Goal: Information Seeking & Learning: Learn about a topic

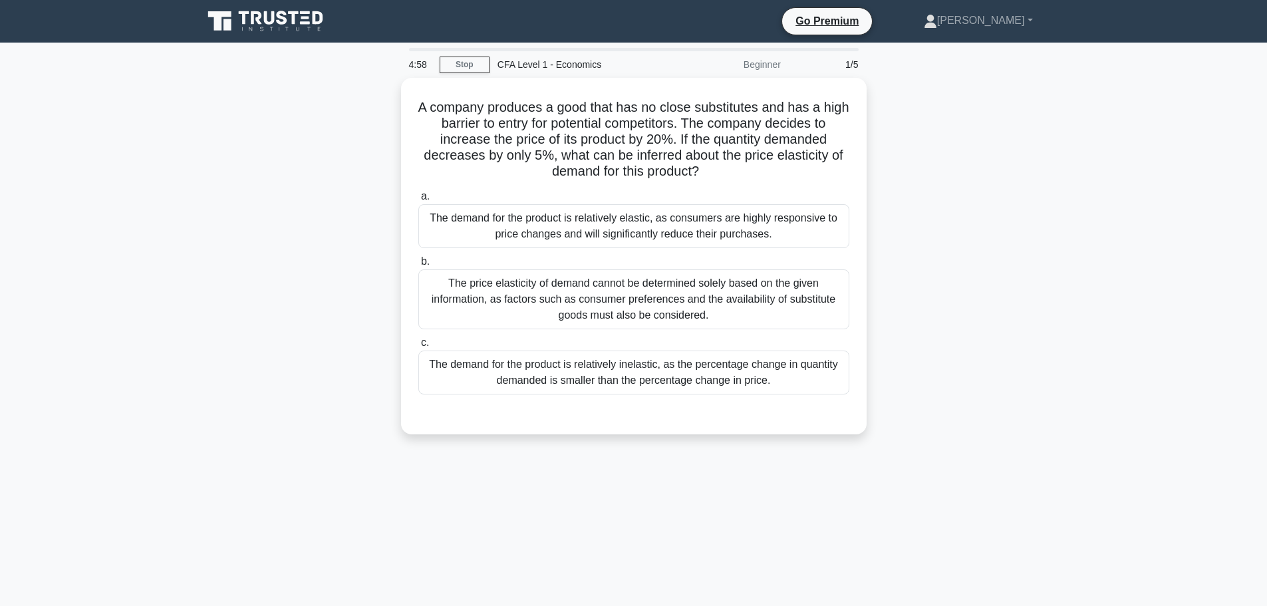
click at [268, 12] on icon at bounding box center [267, 21] width 128 height 25
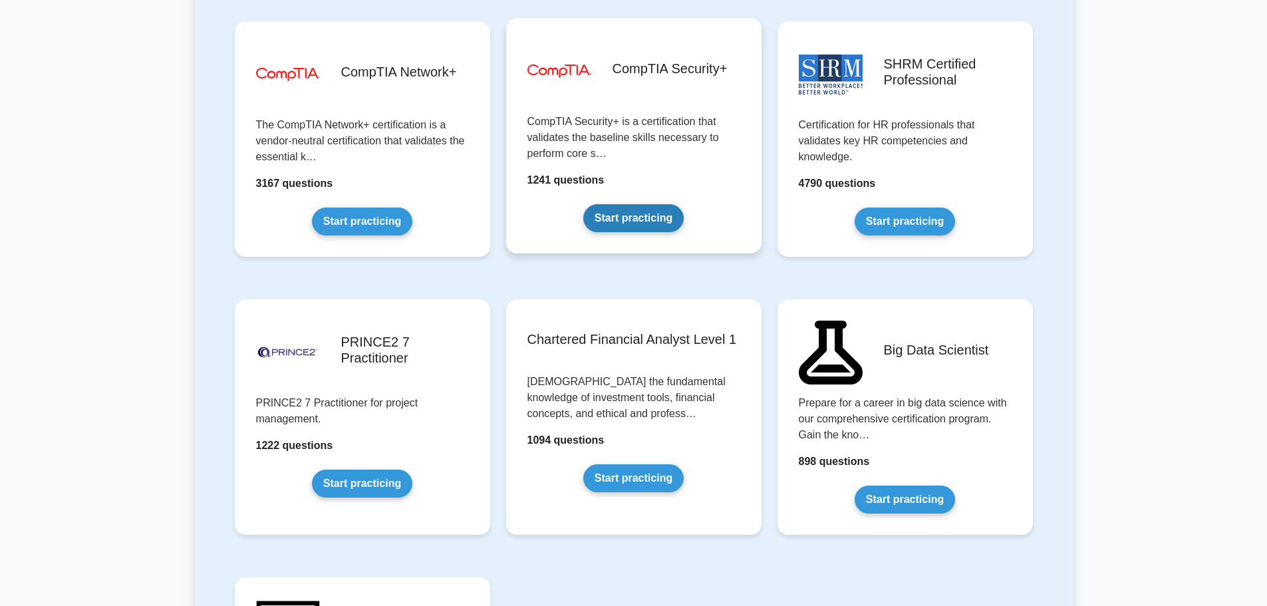
scroll to position [2528, 0]
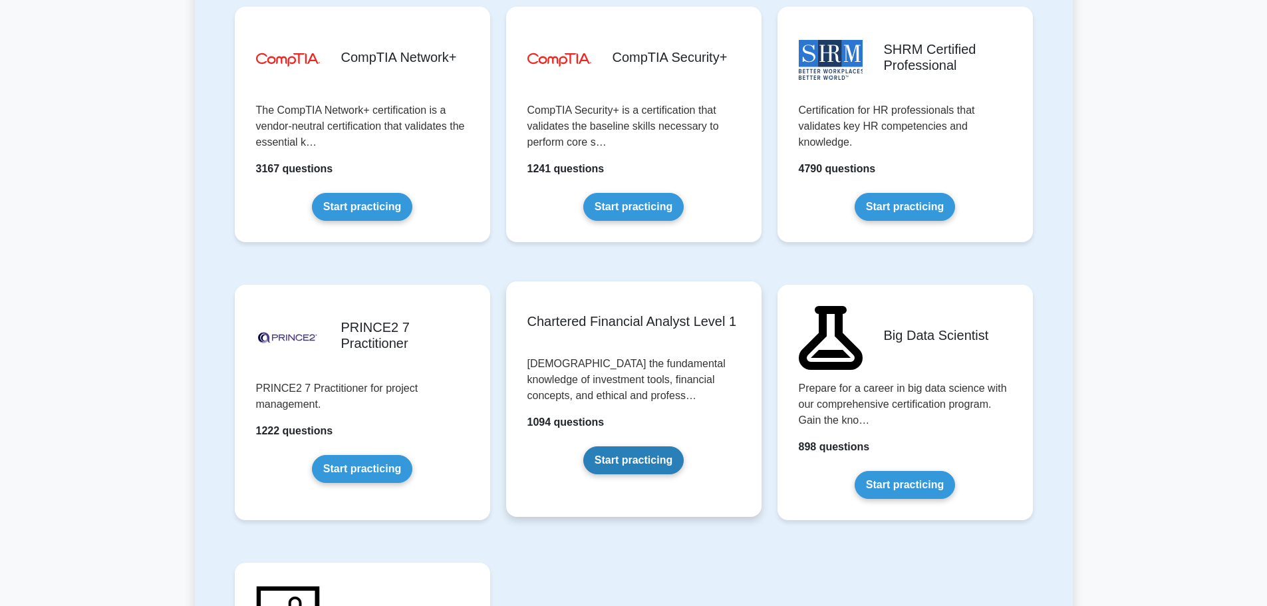
click at [631, 446] on link "Start practicing" at bounding box center [633, 460] width 100 height 28
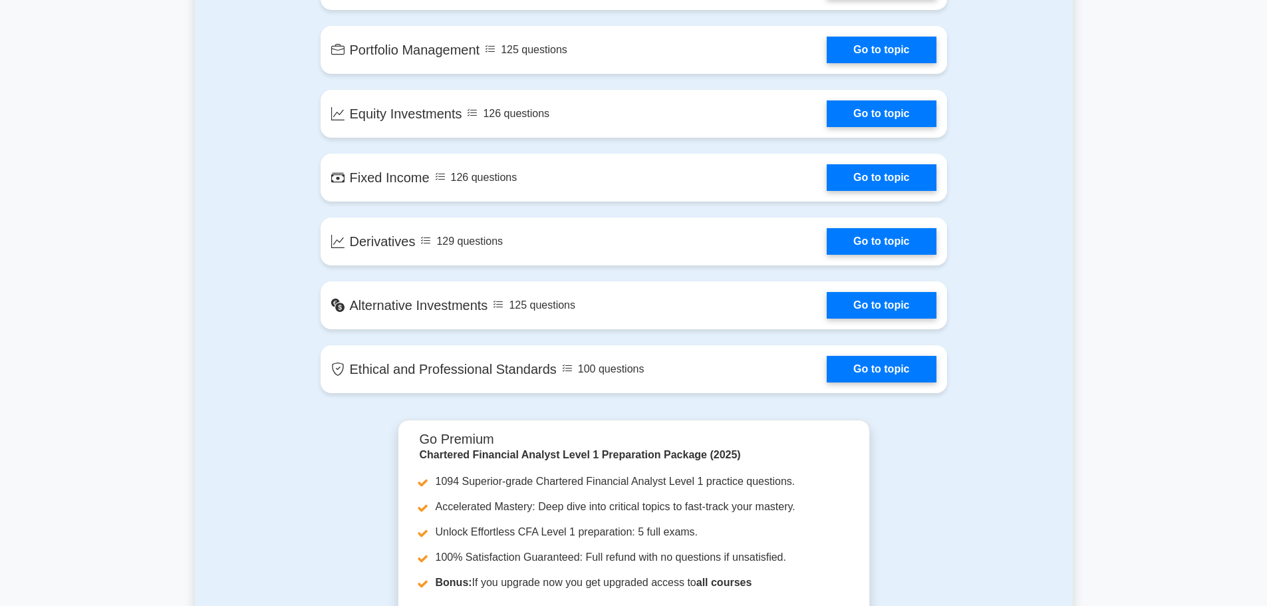
scroll to position [1198, 0]
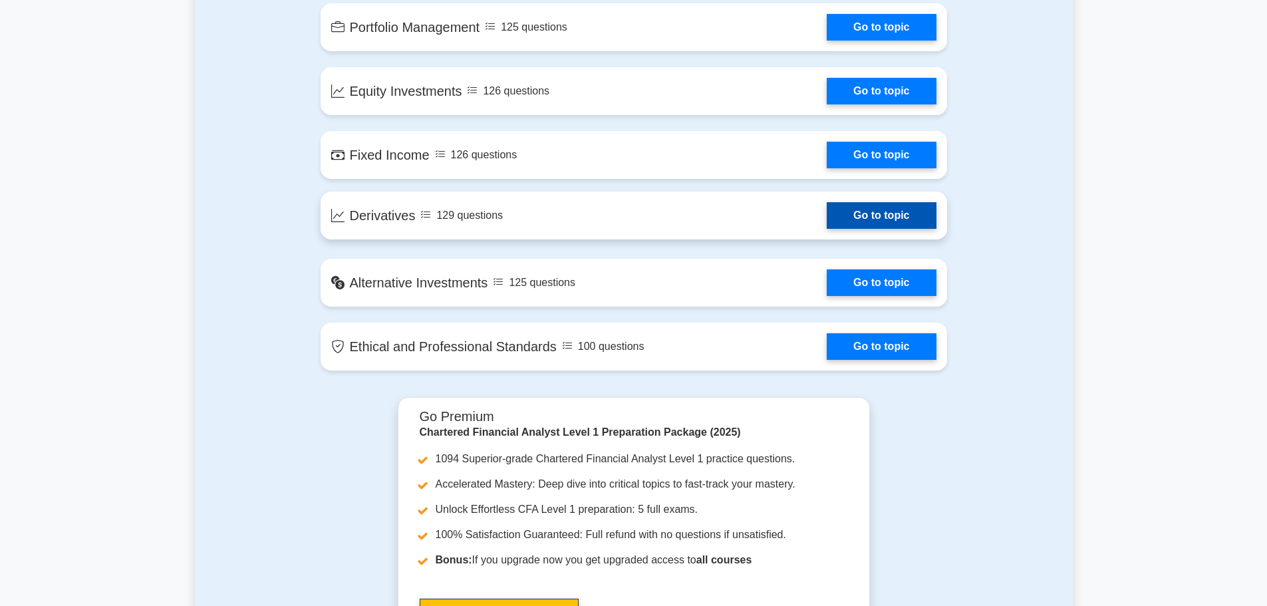
click at [923, 213] on link "Go to topic" at bounding box center [881, 215] width 109 height 27
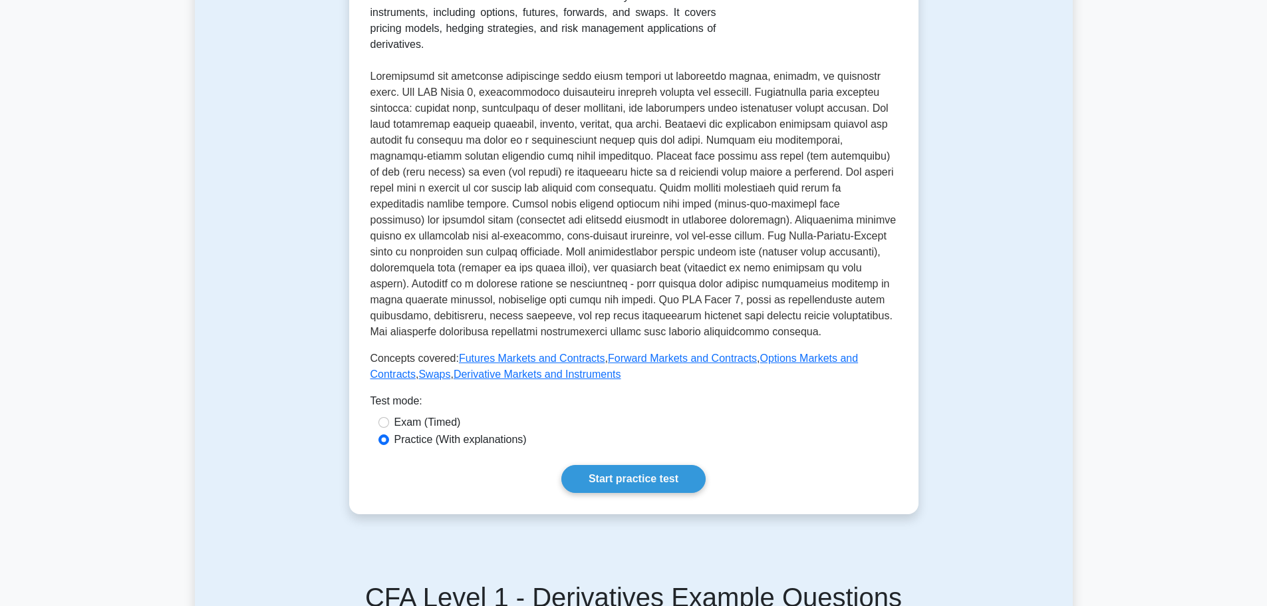
scroll to position [399, 0]
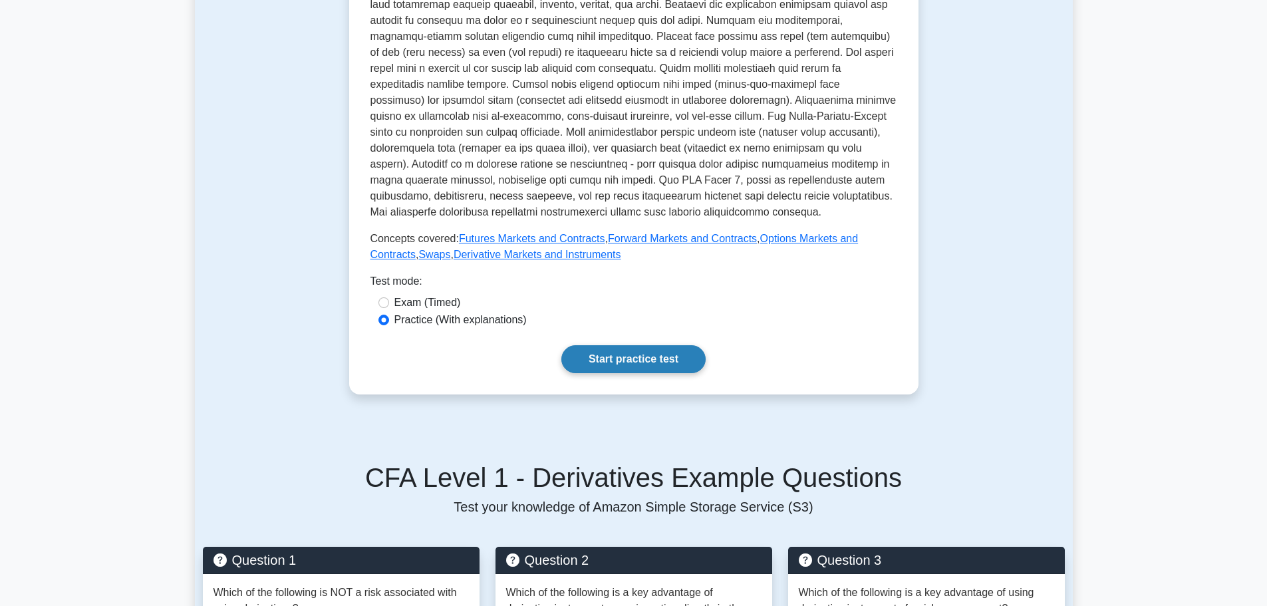
click at [652, 348] on link "Start practice test" at bounding box center [634, 359] width 144 height 28
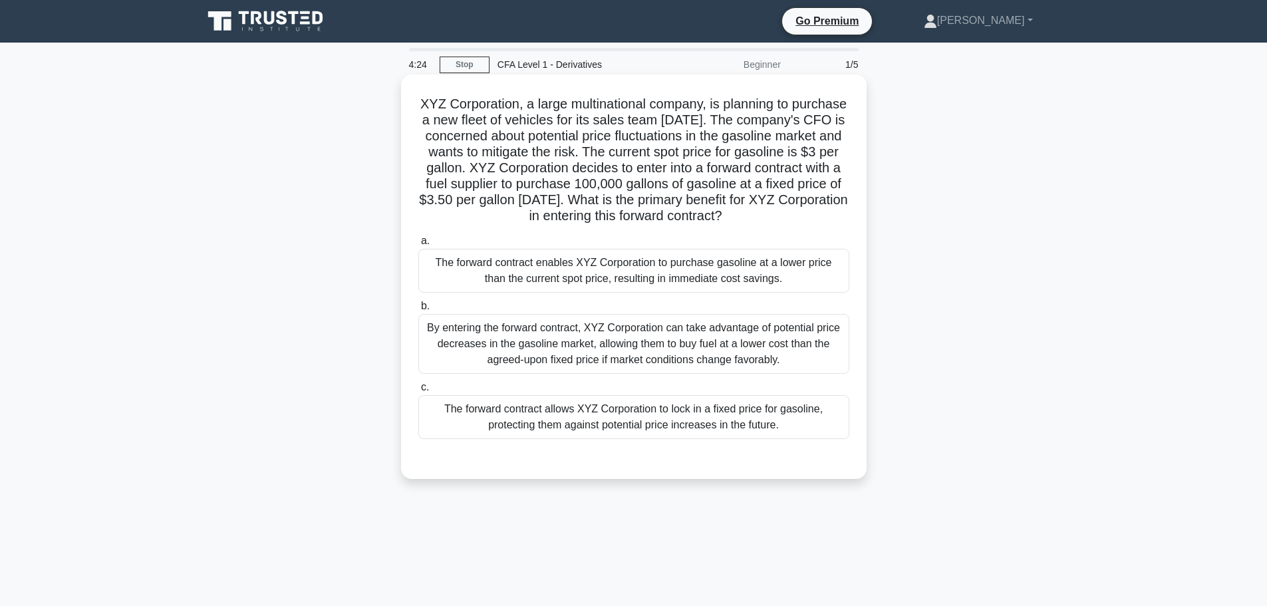
click at [743, 222] on h5 "XYZ Corporation, a large multinational company, is planning to purchase a new f…" at bounding box center [634, 160] width 434 height 129
click at [744, 221] on h5 "XYZ Corporation, a large multinational company, is planning to purchase a new f…" at bounding box center [634, 160] width 434 height 129
drag, startPoint x: 644, startPoint y: 263, endPoint x: 599, endPoint y: 274, distance: 46.0
click at [643, 263] on label "a. The forward contract enables XYZ Corporation to purchase gasoline at a lower…" at bounding box center [633, 263] width 431 height 60
click at [418, 245] on input "a. The forward contract enables XYZ Corporation to purchase gasoline at a lower…" at bounding box center [418, 241] width 0 height 9
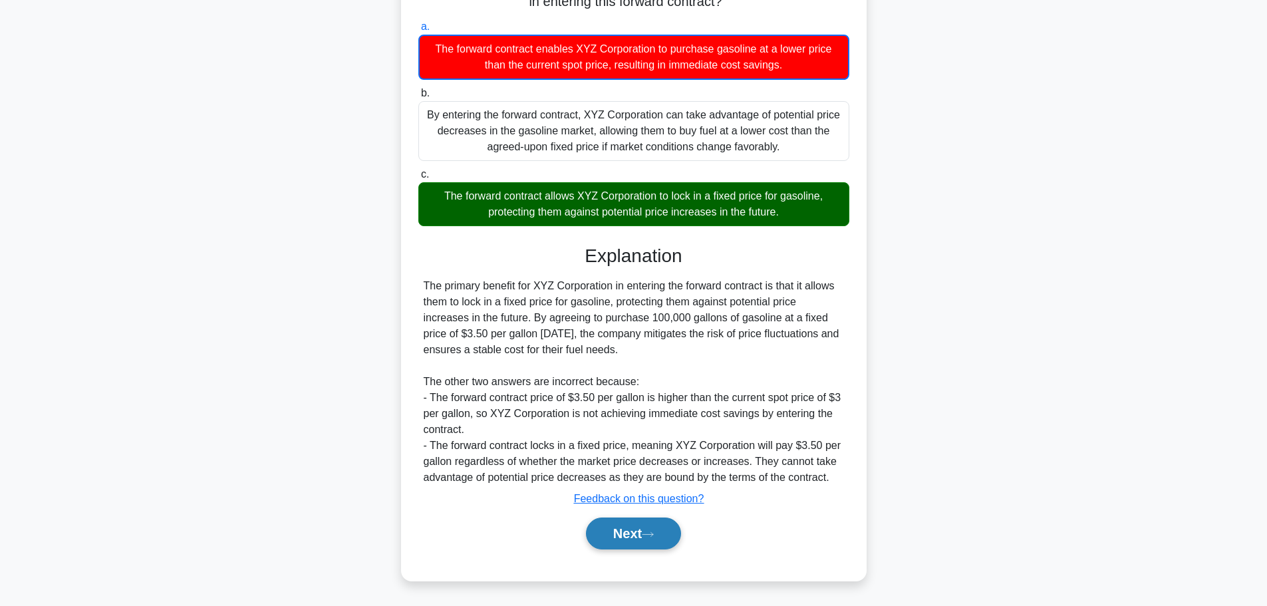
click at [629, 538] on button "Next" at bounding box center [633, 534] width 95 height 32
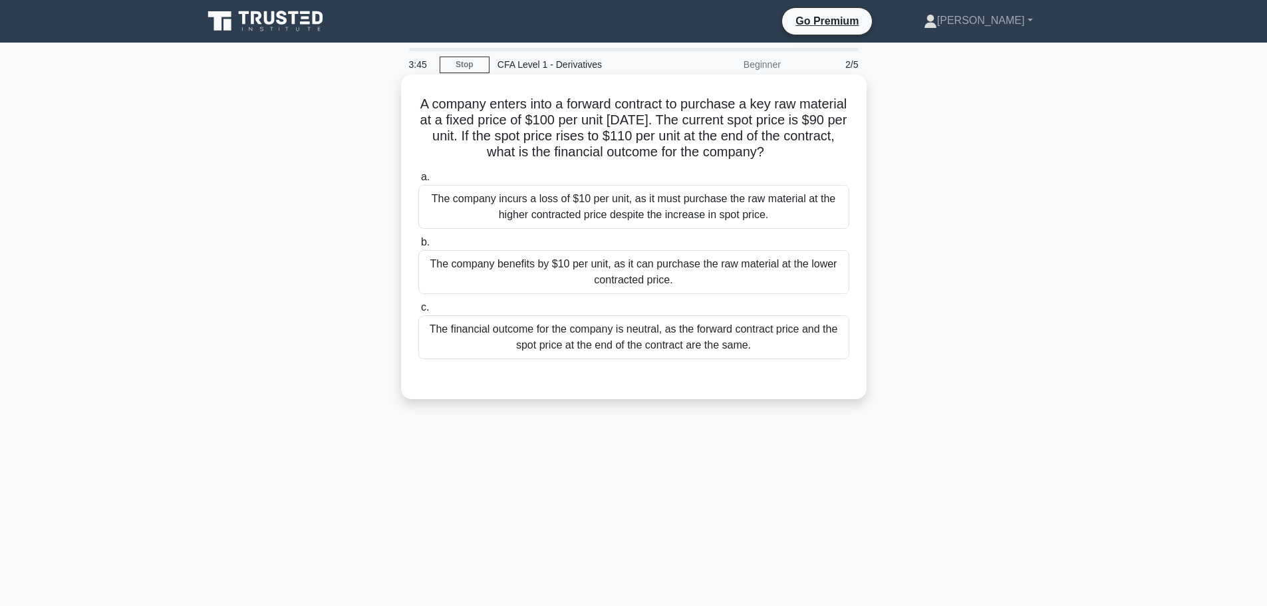
click at [666, 273] on div "The company benefits by $10 per unit, as it can purchase the raw material at th…" at bounding box center [633, 272] width 431 height 44
click at [418, 247] on input "b. The company benefits by $10 per unit, as it can purchase the raw material at…" at bounding box center [418, 242] width 0 height 9
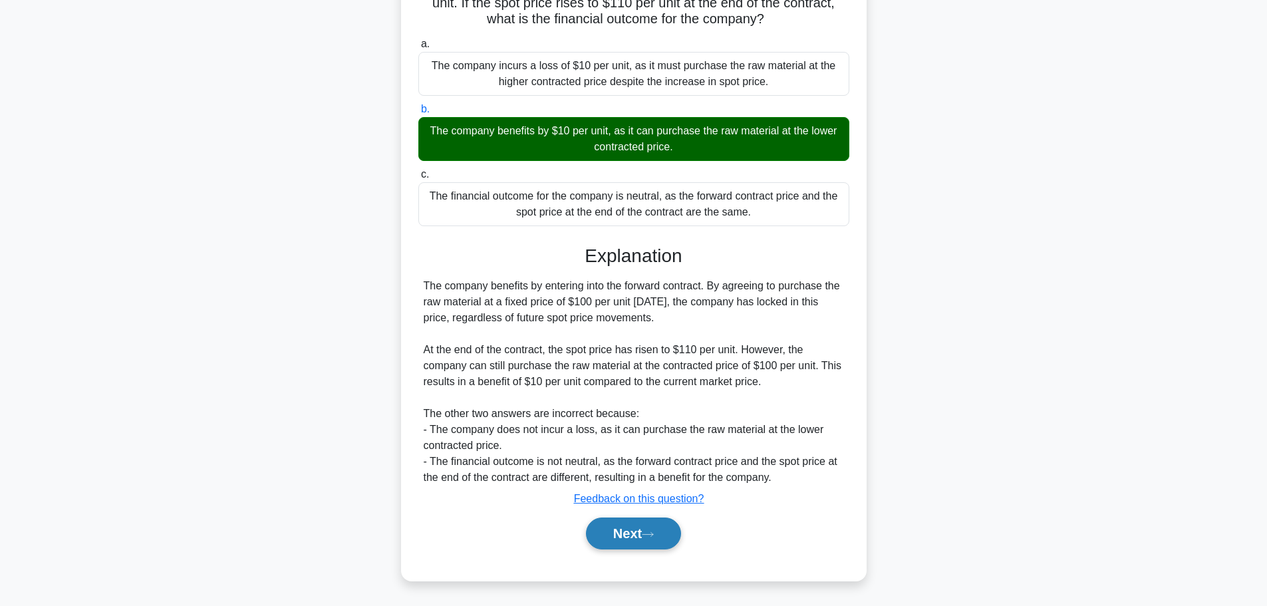
click at [644, 526] on button "Next" at bounding box center [633, 534] width 95 height 32
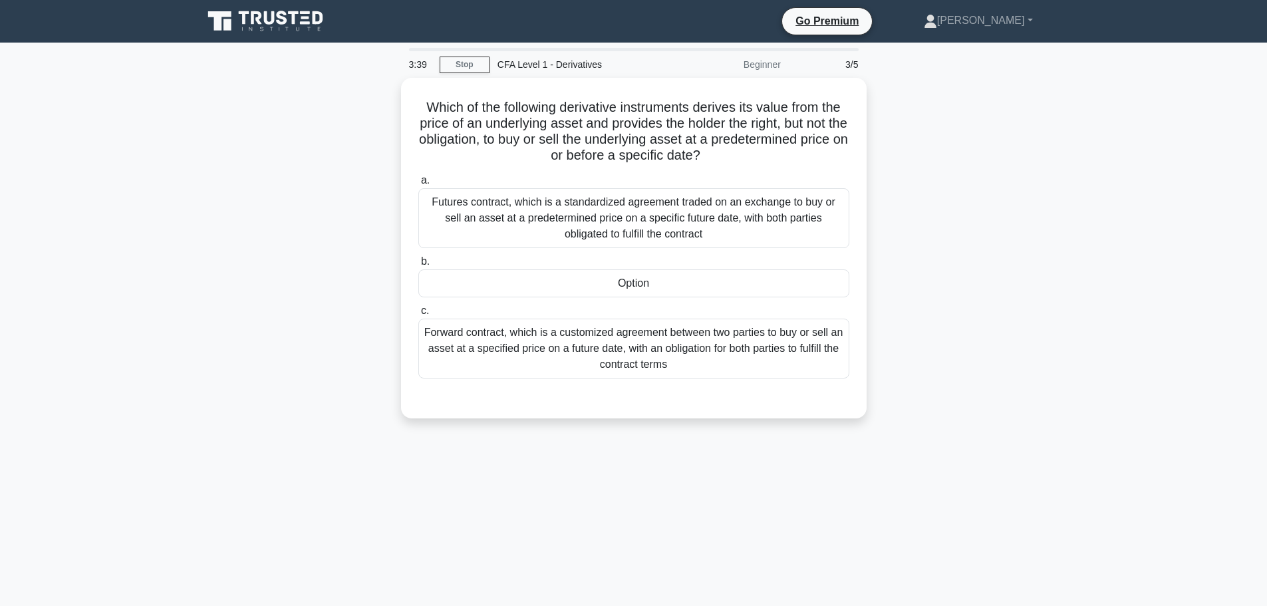
click at [281, 32] on icon at bounding box center [267, 21] width 128 height 25
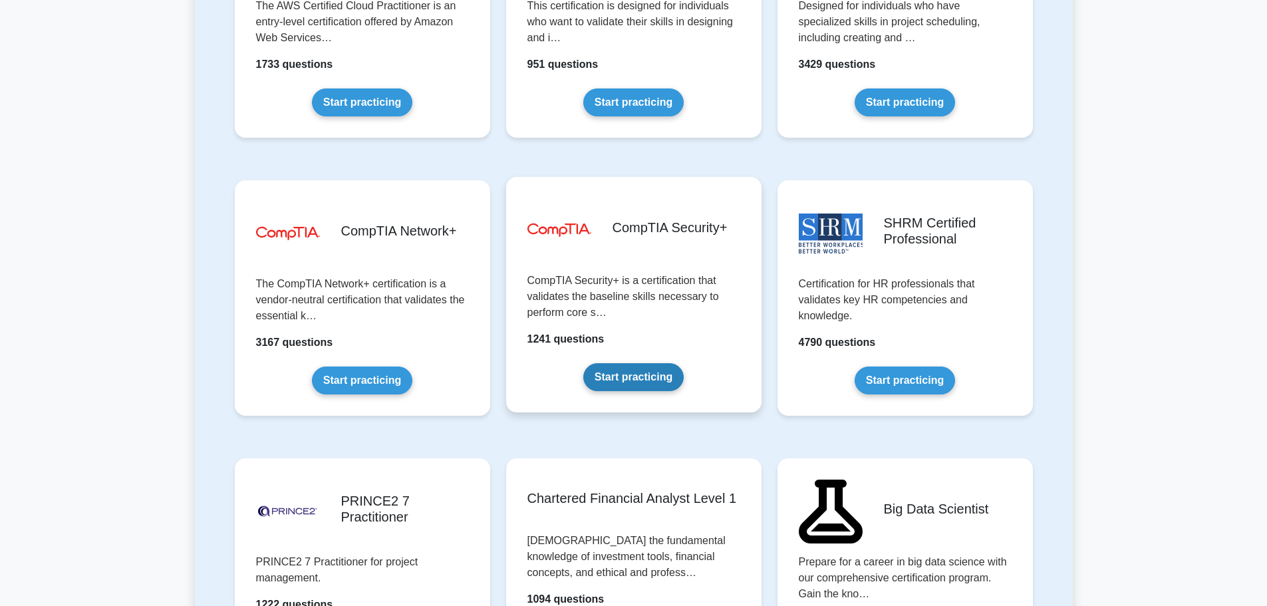
scroll to position [2528, 0]
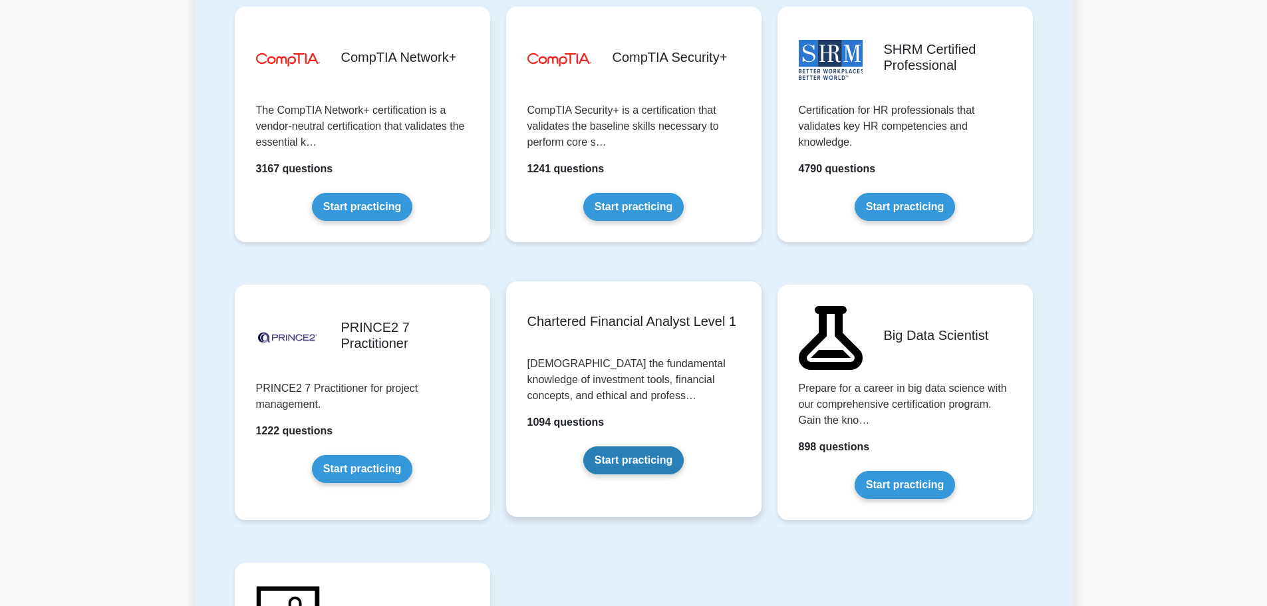
click at [650, 462] on link "Start practicing" at bounding box center [633, 460] width 100 height 28
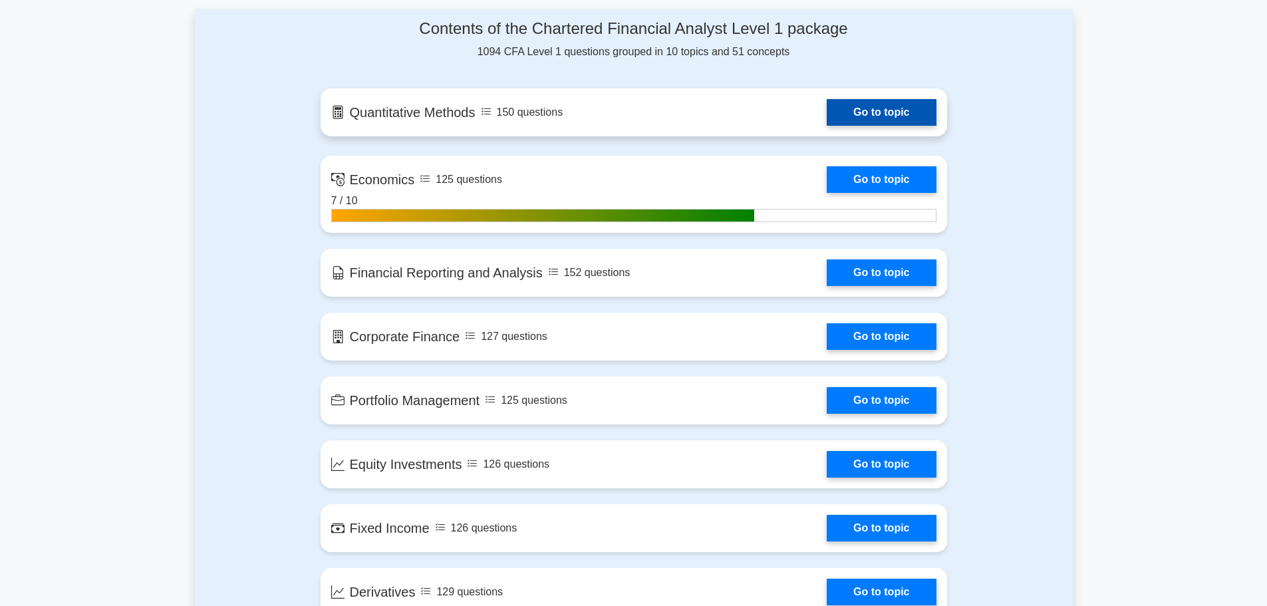
scroll to position [865, 0]
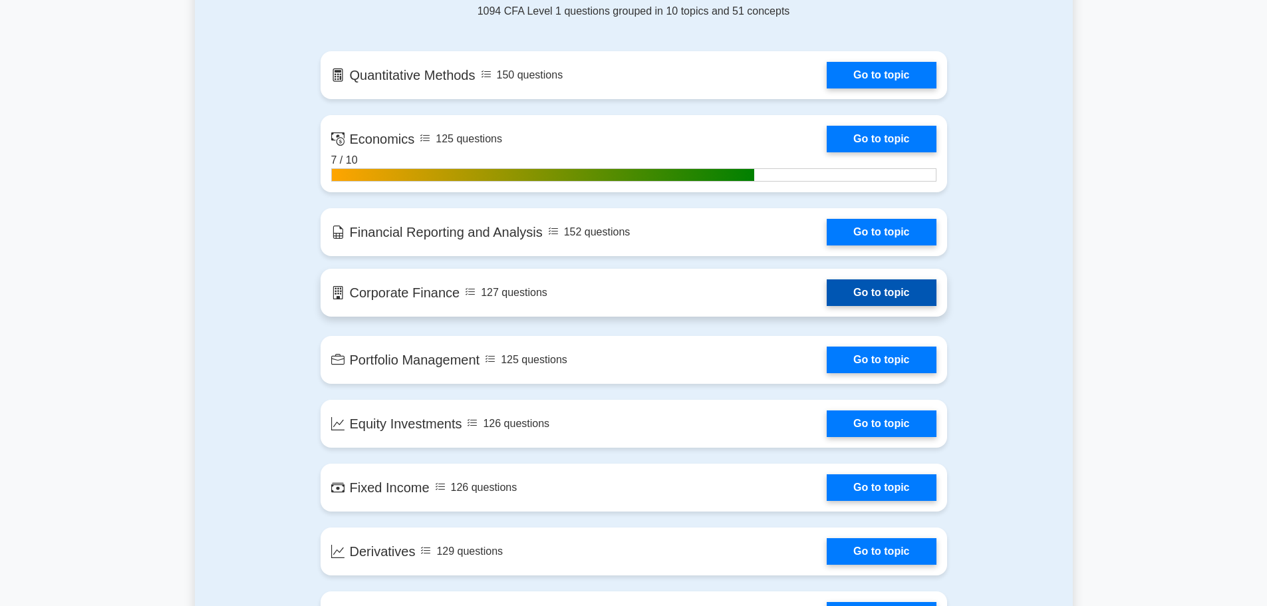
click at [910, 301] on link "Go to topic" at bounding box center [881, 292] width 109 height 27
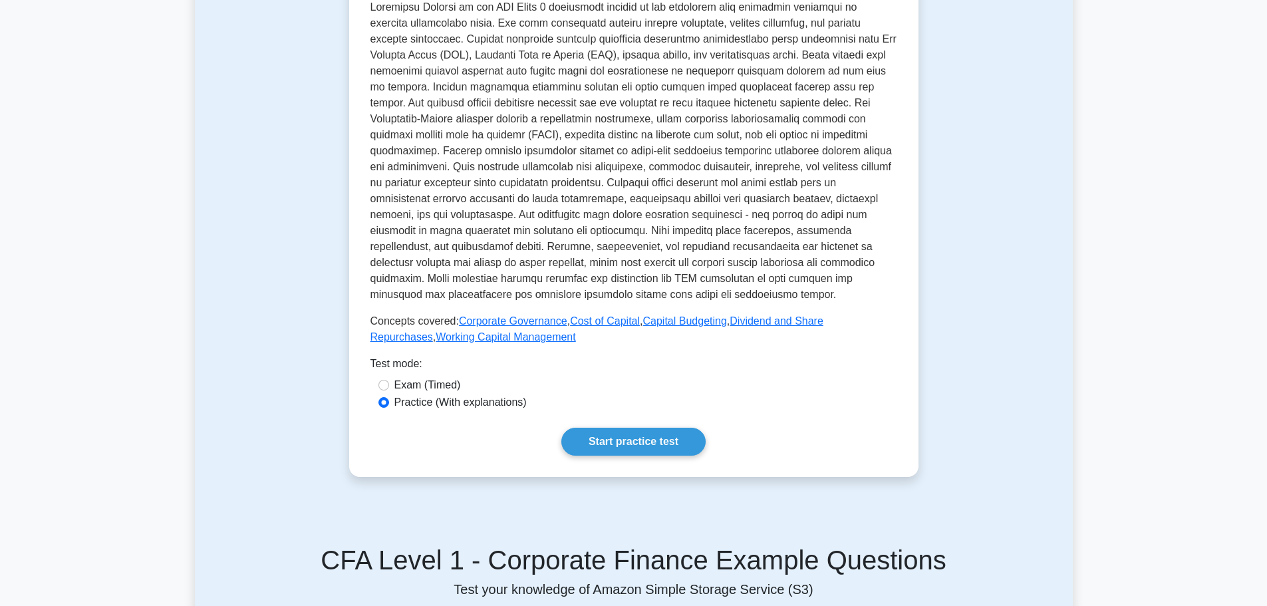
scroll to position [532, 0]
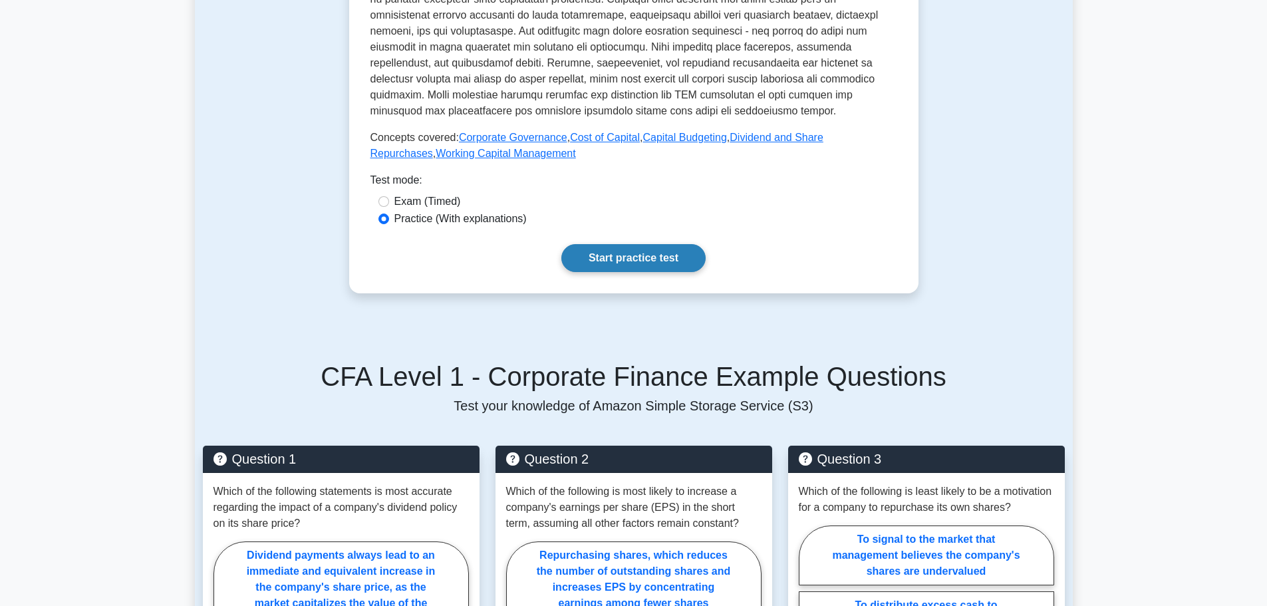
click at [635, 265] on link "Start practice test" at bounding box center [634, 258] width 144 height 28
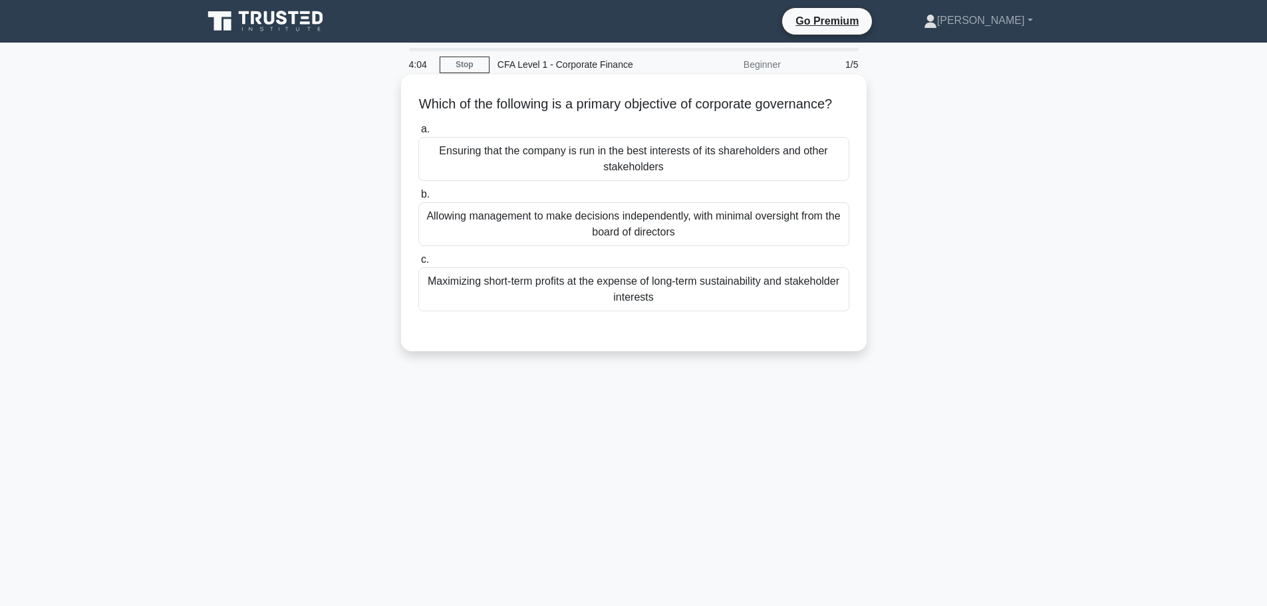
click at [587, 181] on div "Ensuring that the company is run in the best interests of its shareholders and …" at bounding box center [633, 159] width 431 height 44
click at [418, 134] on input "a. Ensuring that the company is run in the best interests of its shareholders a…" at bounding box center [418, 129] width 0 height 9
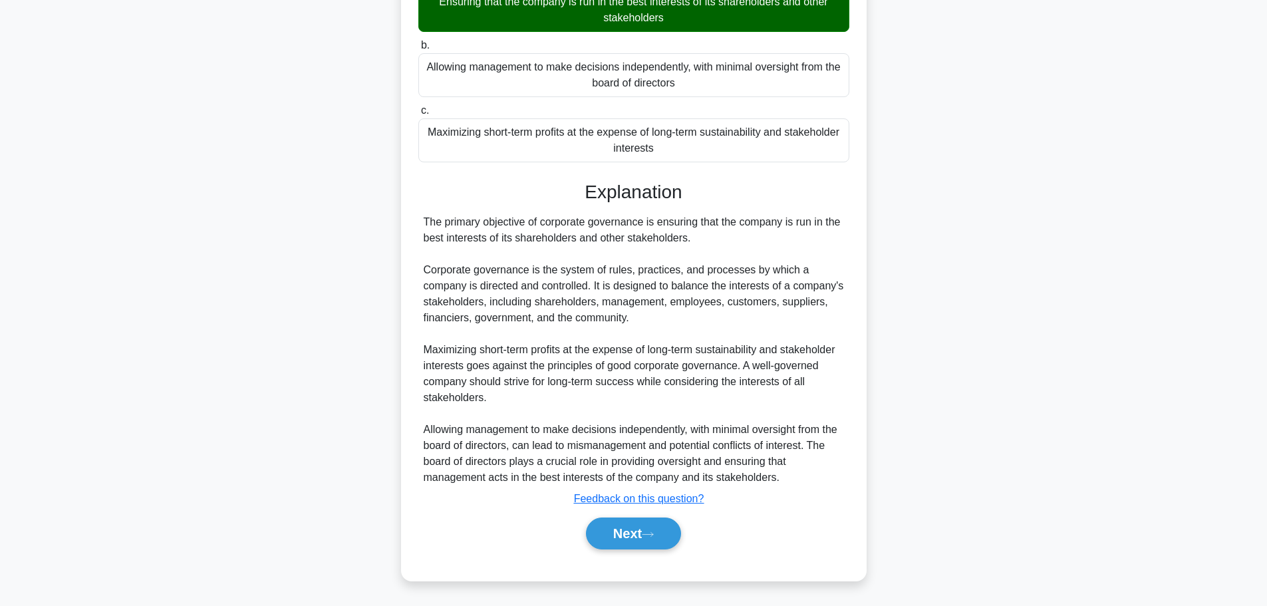
scroll to position [166, 0]
click at [669, 534] on button "Next" at bounding box center [633, 534] width 95 height 32
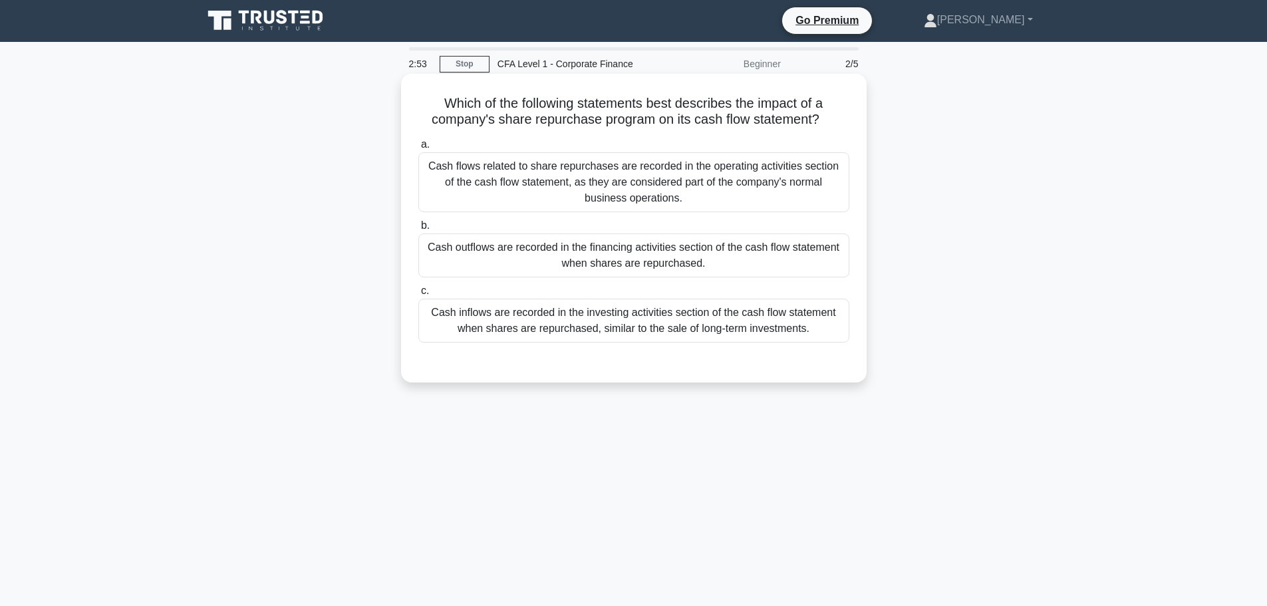
scroll to position [0, 0]
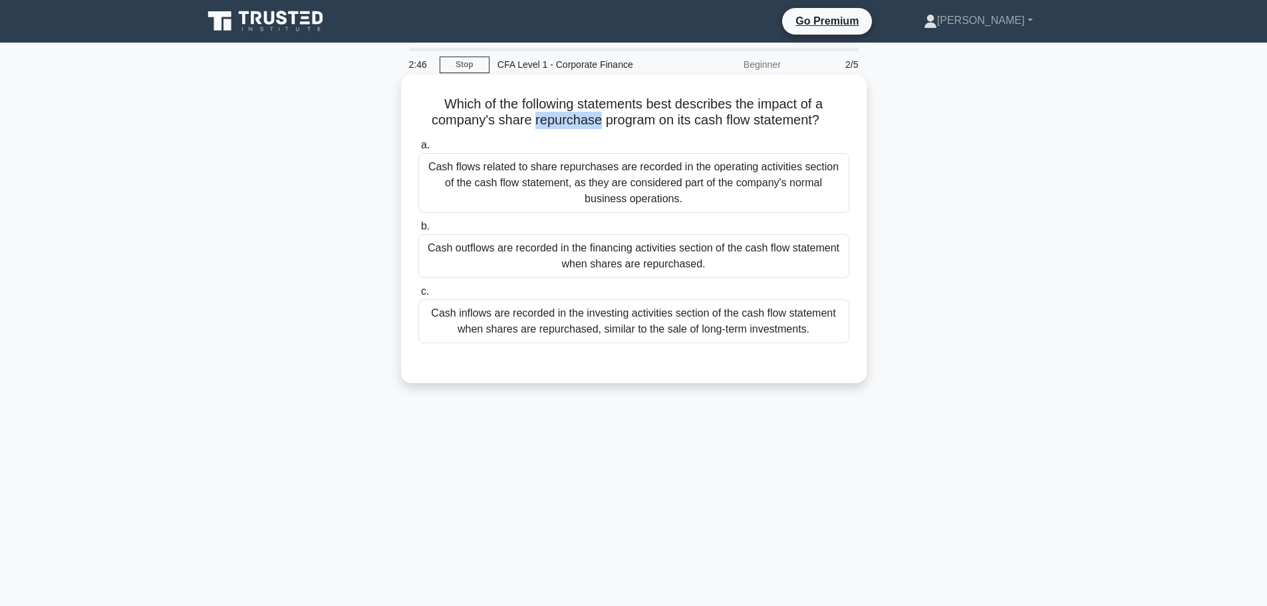
drag, startPoint x: 532, startPoint y: 122, endPoint x: 596, endPoint y: 122, distance: 64.5
click at [596, 122] on h5 "Which of the following statements best describes the impact of a company's shar…" at bounding box center [634, 112] width 434 height 33
click at [659, 327] on div "Cash inflows are recorded in the investing activities section of the cash flow …" at bounding box center [633, 321] width 431 height 44
click at [418, 296] on input "c. Cash inflows are recorded in the investing activities section of the cash fl…" at bounding box center [418, 291] width 0 height 9
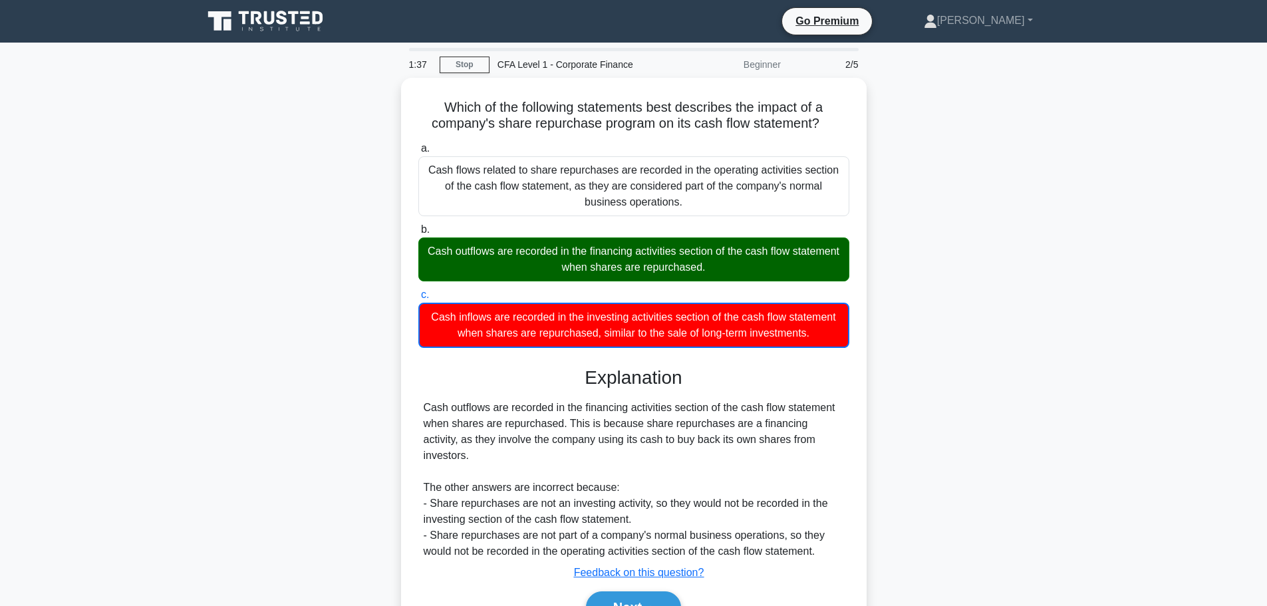
click at [418, 64] on div "1:37" at bounding box center [420, 64] width 39 height 27
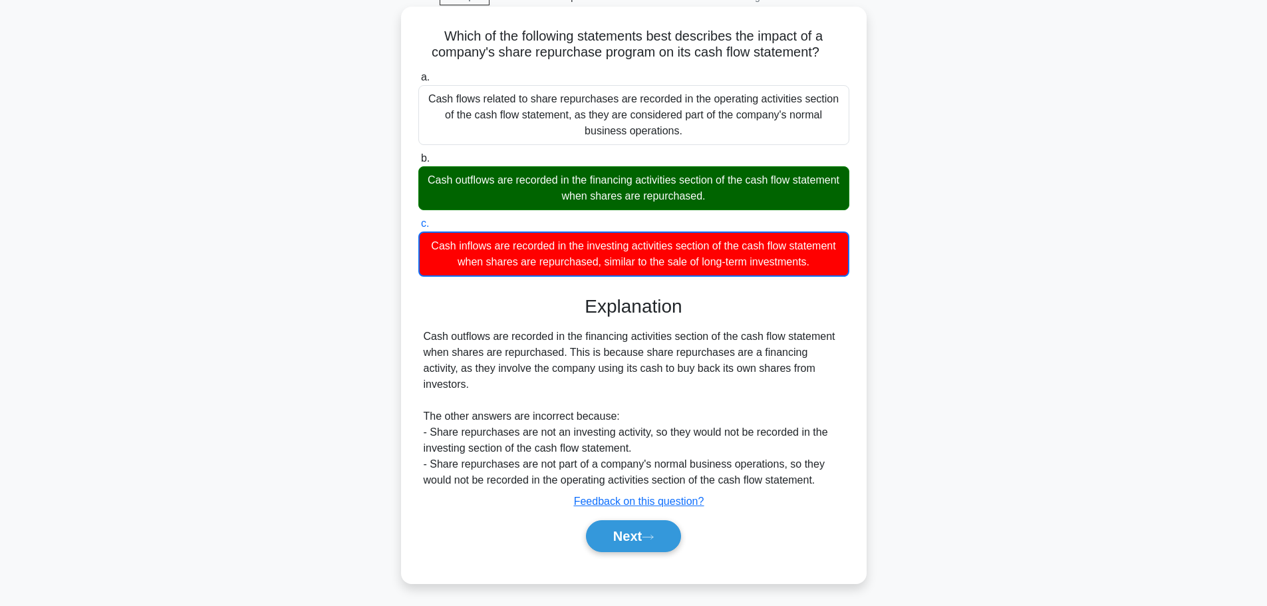
scroll to position [112, 0]
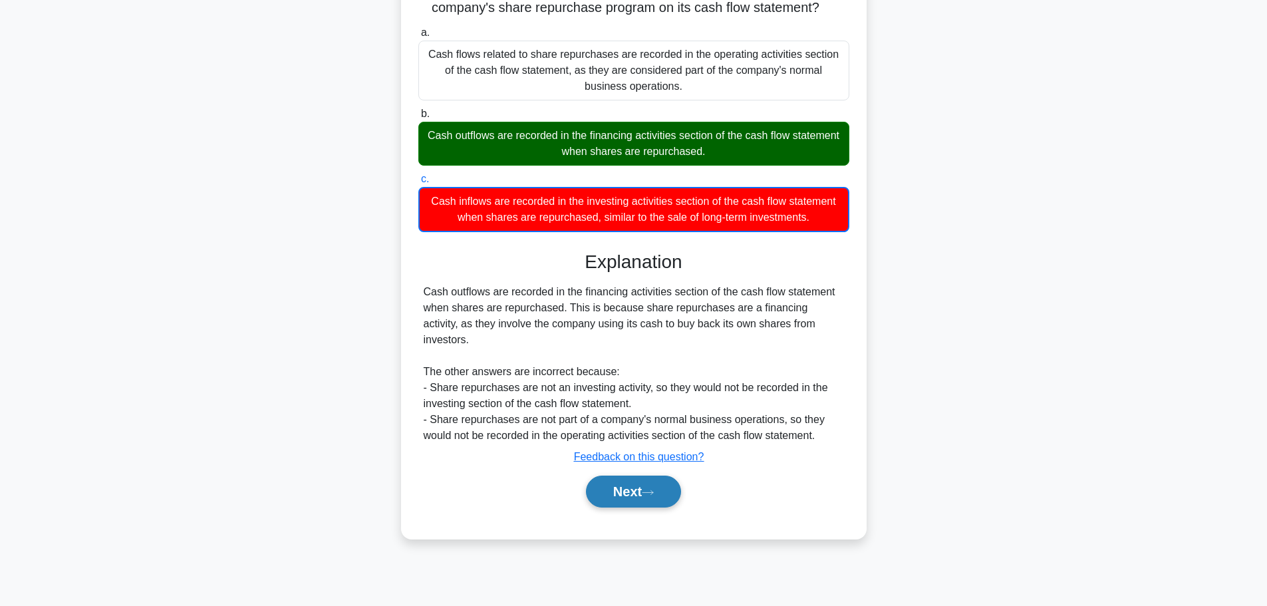
click at [622, 476] on button "Next" at bounding box center [633, 492] width 95 height 32
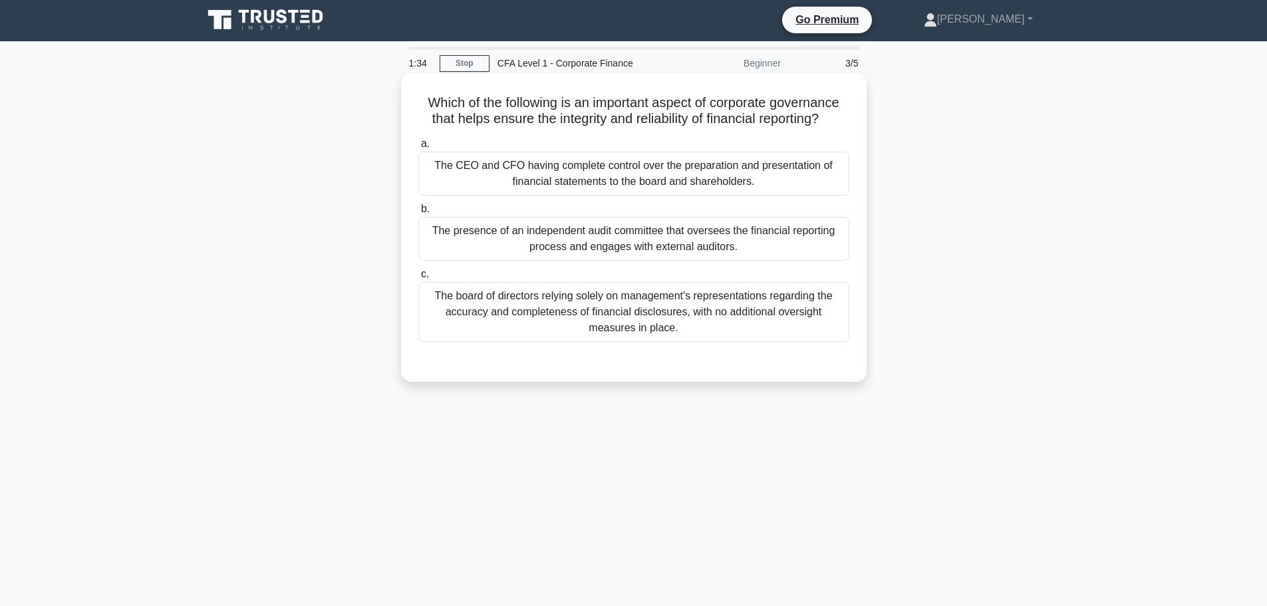
scroll to position [0, 0]
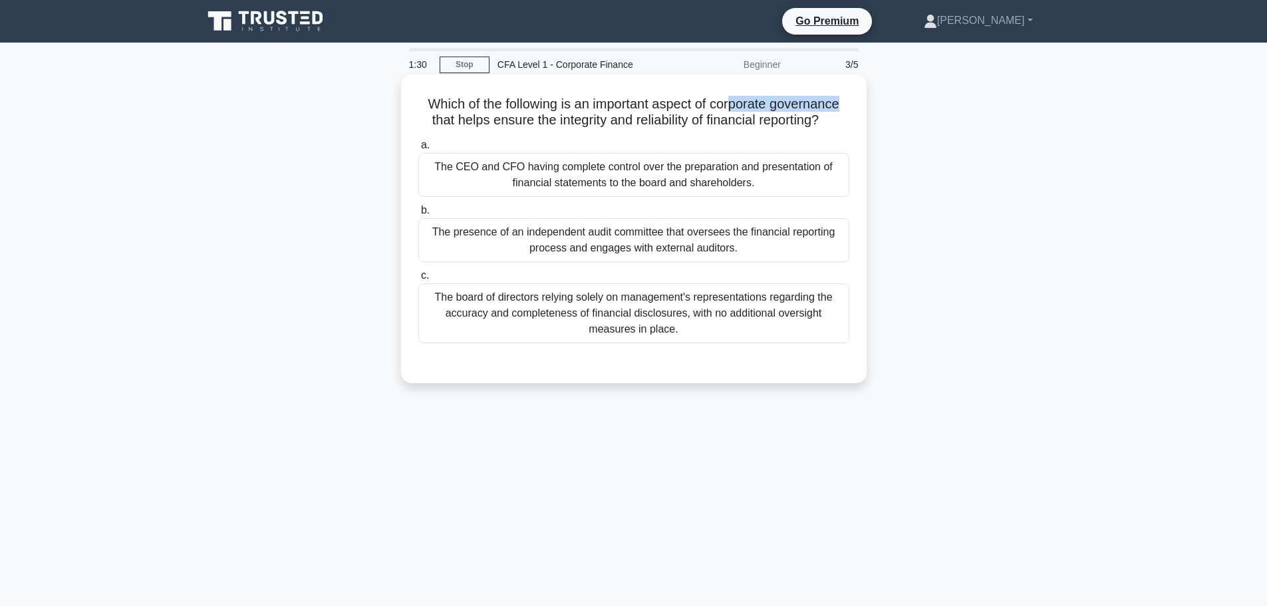
drag, startPoint x: 846, startPoint y: 103, endPoint x: 736, endPoint y: 96, distance: 110.7
click at [736, 96] on h5 "Which of the following is an important aspect of corporate governance that help…" at bounding box center [634, 112] width 434 height 33
click at [735, 96] on h5 "Which of the following is an important aspect of corporate governance that help…" at bounding box center [634, 112] width 434 height 33
click at [609, 101] on h5 "Which of the following is an important aspect of corporate governance that help…" at bounding box center [634, 112] width 434 height 33
click at [558, 236] on div "The presence of an independent audit committee that oversees the financial repo…" at bounding box center [633, 240] width 431 height 44
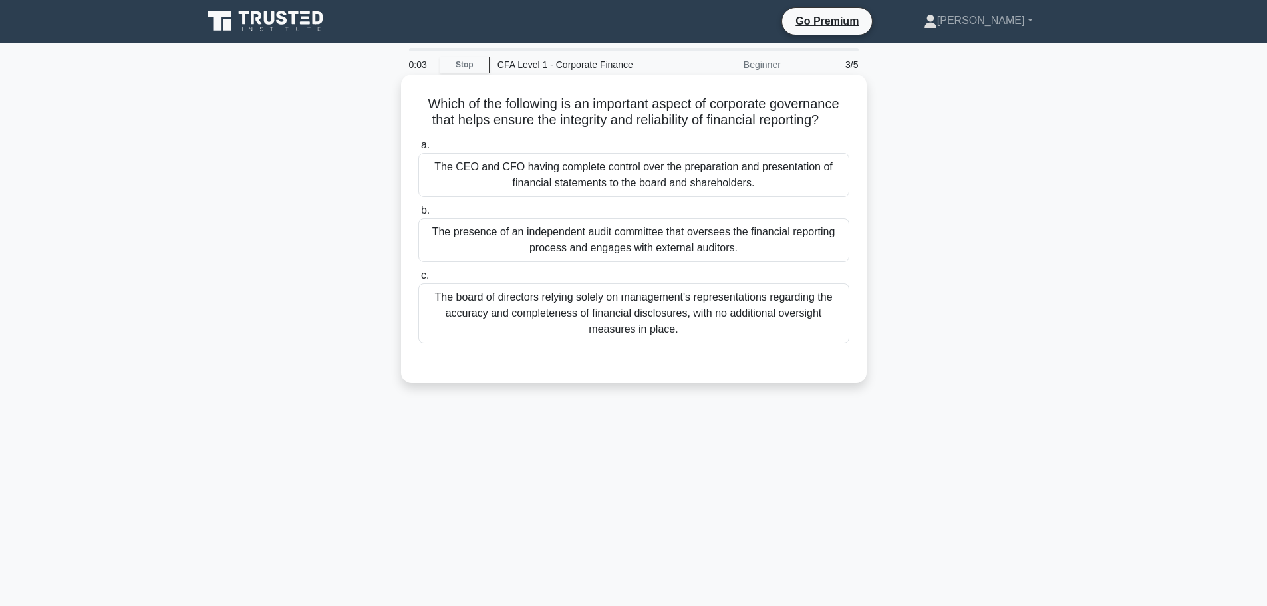
click at [418, 215] on input "b. The presence of an independent audit committee that oversees the financial r…" at bounding box center [418, 210] width 0 height 9
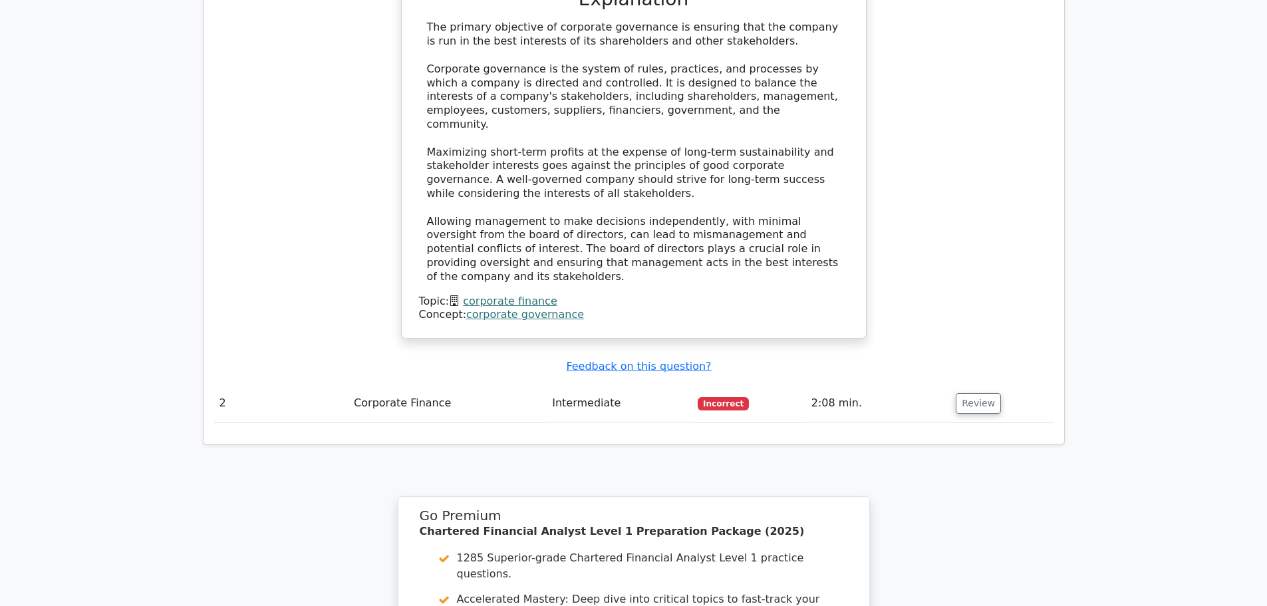
scroll to position [1282, 0]
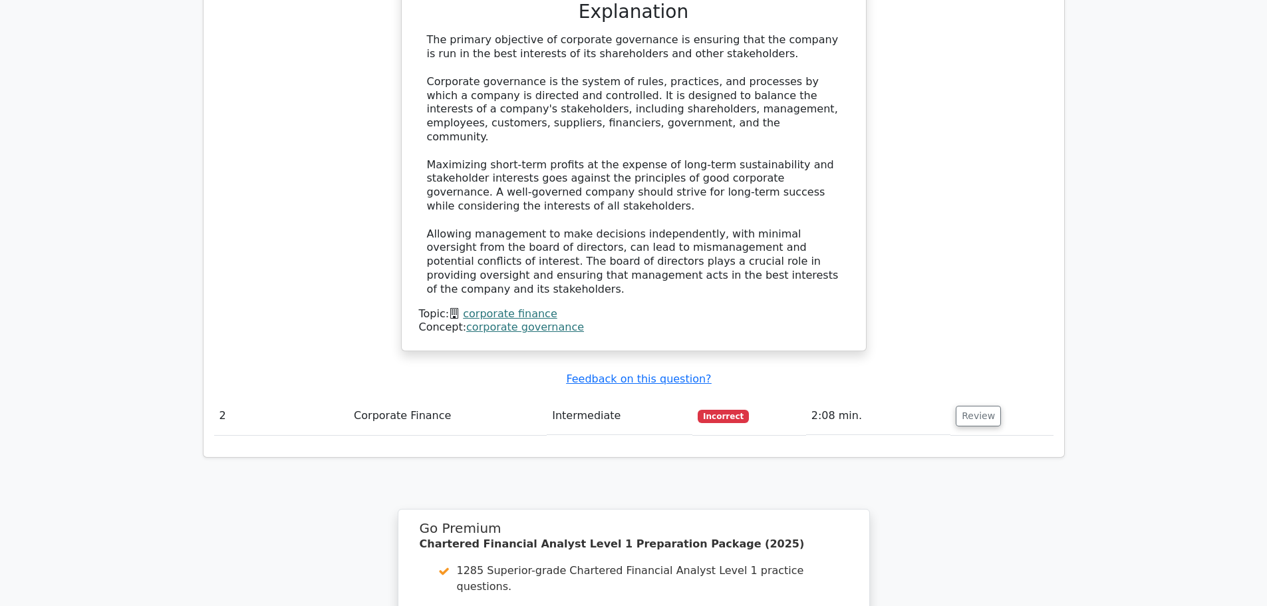
click at [719, 410] on span "Incorrect" at bounding box center [723, 416] width 51 height 13
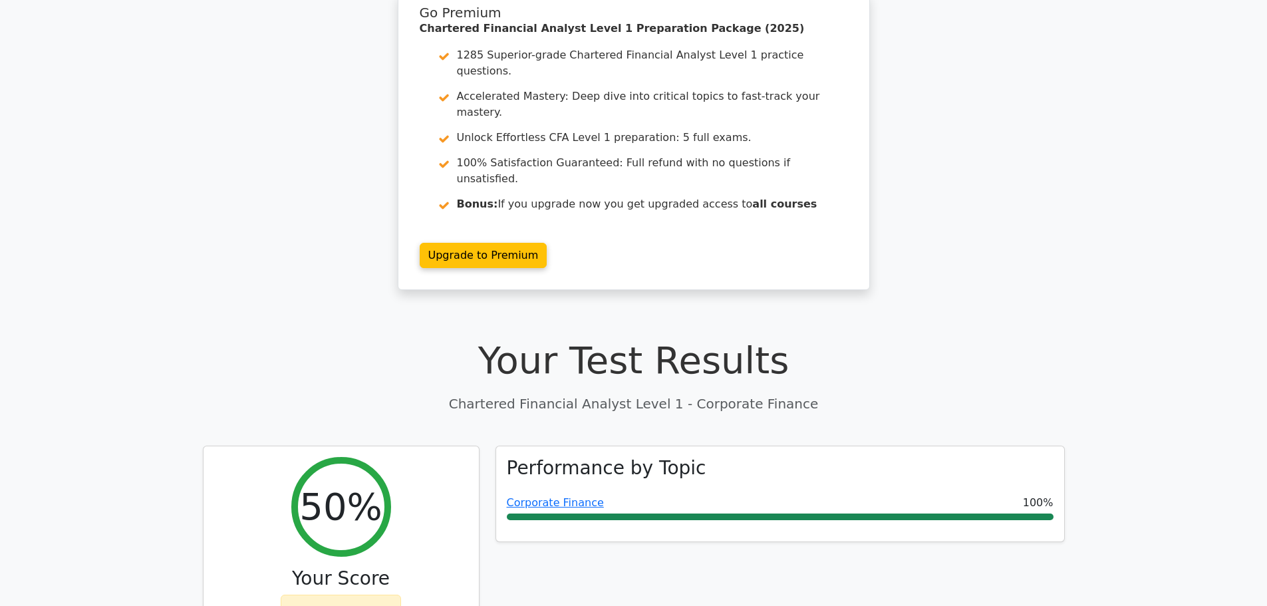
scroll to position [0, 0]
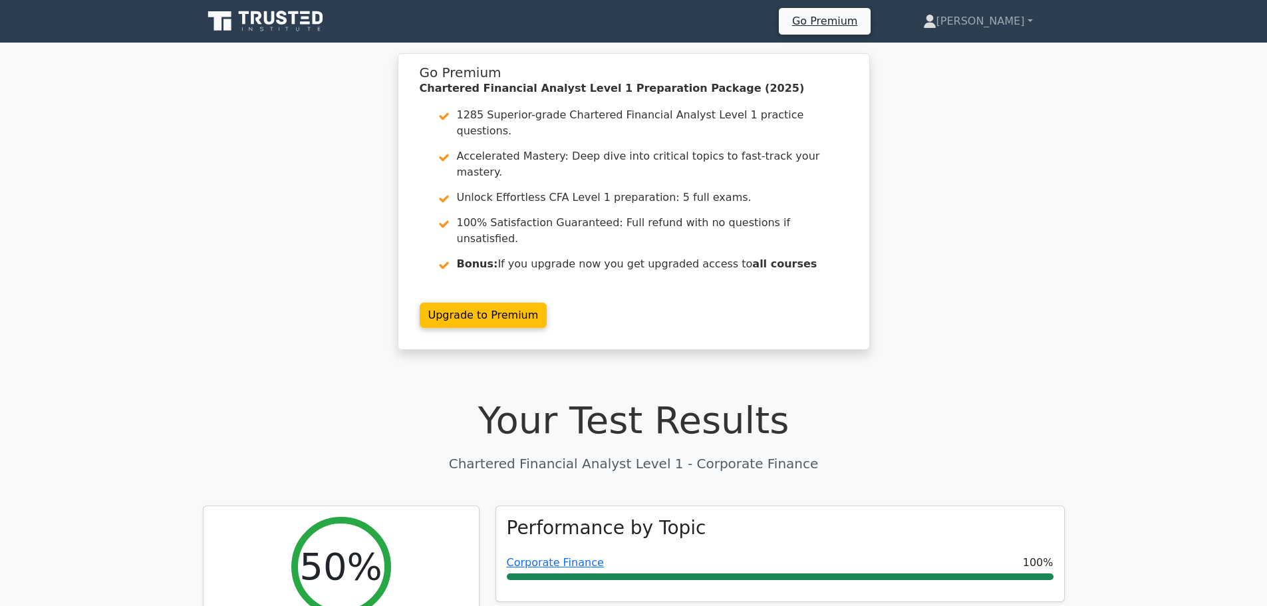
click at [265, 32] on icon at bounding box center [267, 21] width 128 height 25
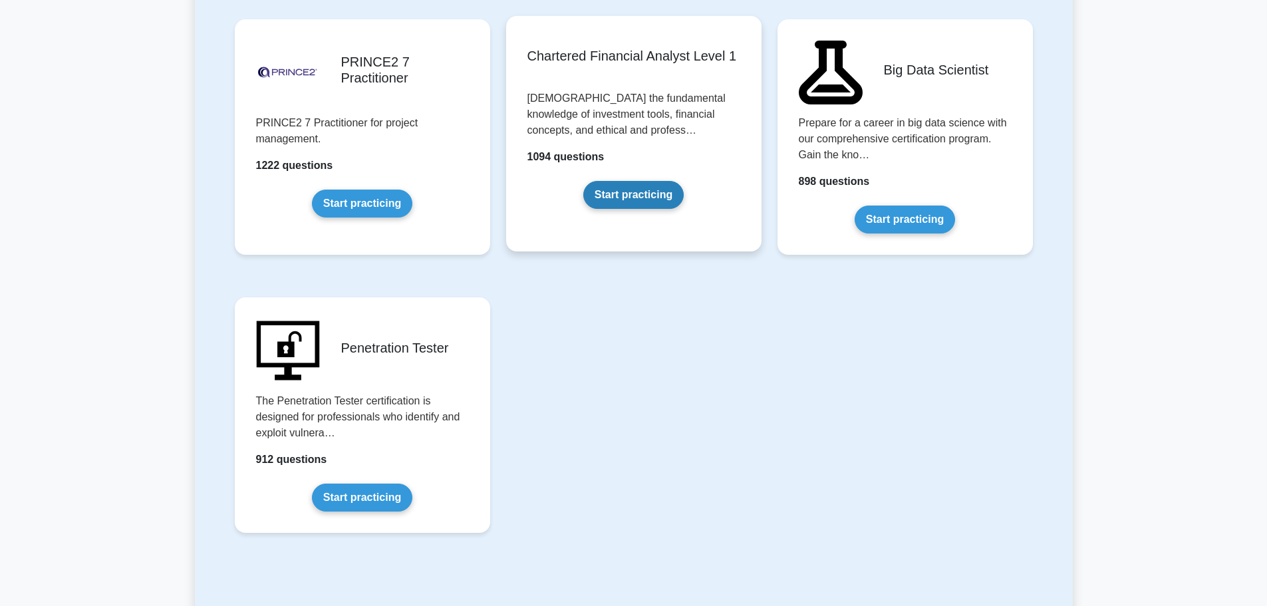
scroll to position [2661, 0]
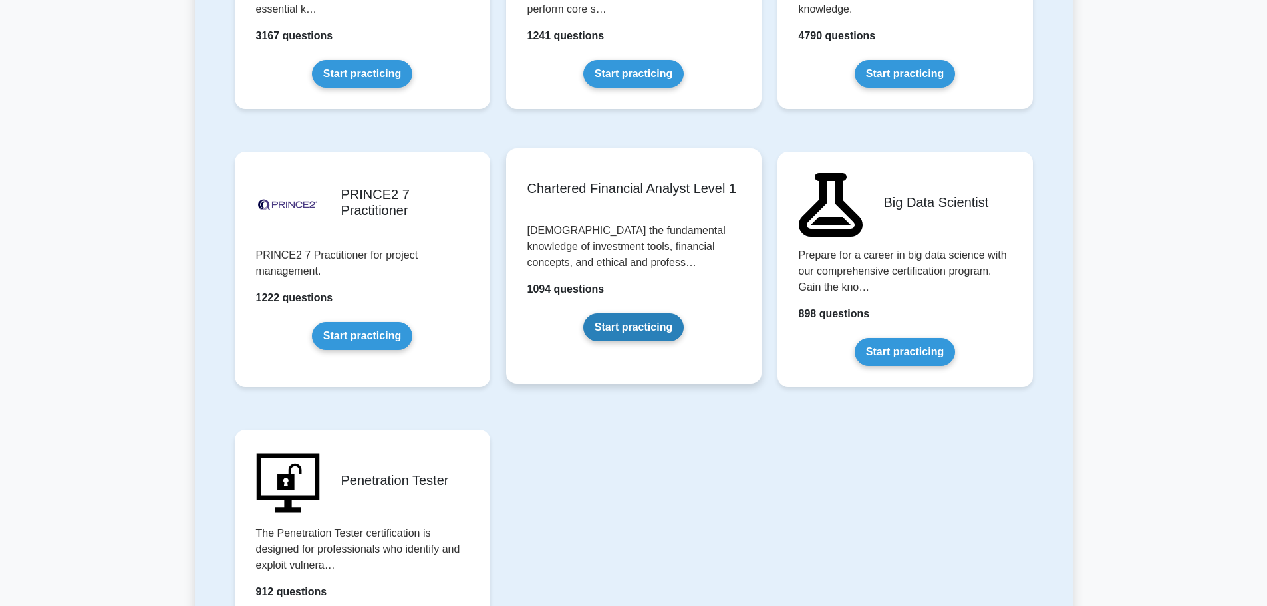
click at [629, 319] on link "Start practicing" at bounding box center [633, 327] width 100 height 28
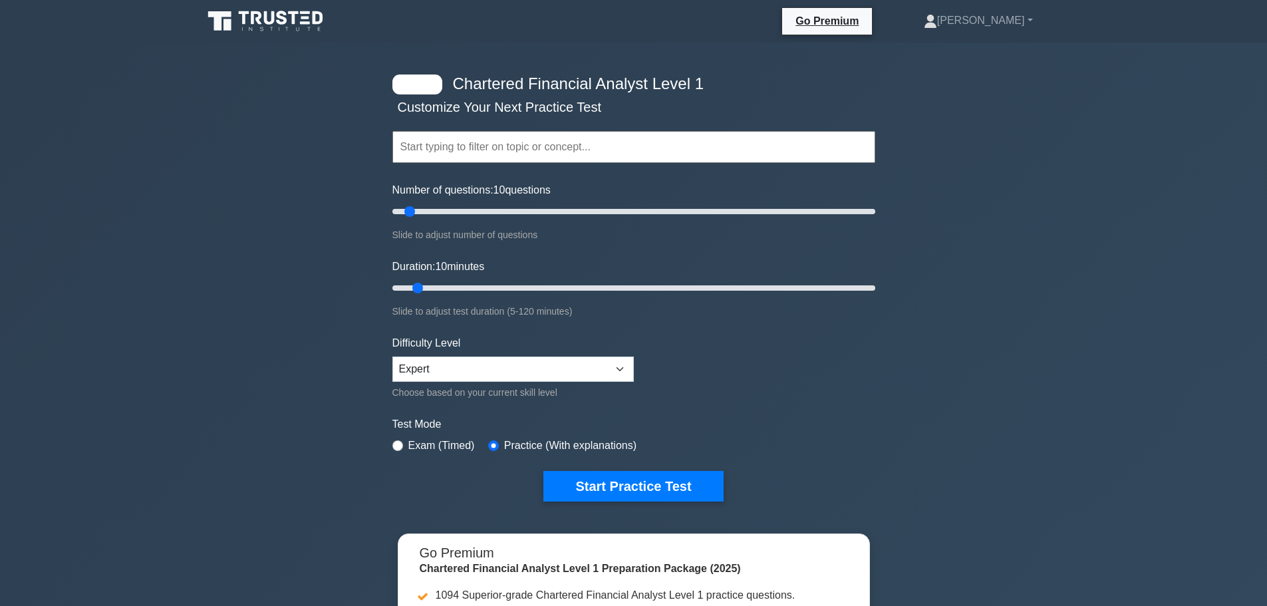
click at [472, 152] on input "text" at bounding box center [634, 147] width 483 height 32
click at [464, 380] on select "Beginner Intermediate Expert" at bounding box center [514, 369] width 242 height 25
click at [393, 357] on select "Beginner Intermediate Expert" at bounding box center [514, 369] width 242 height 25
click at [625, 486] on button "Start Practice Test" at bounding box center [634, 486] width 180 height 31
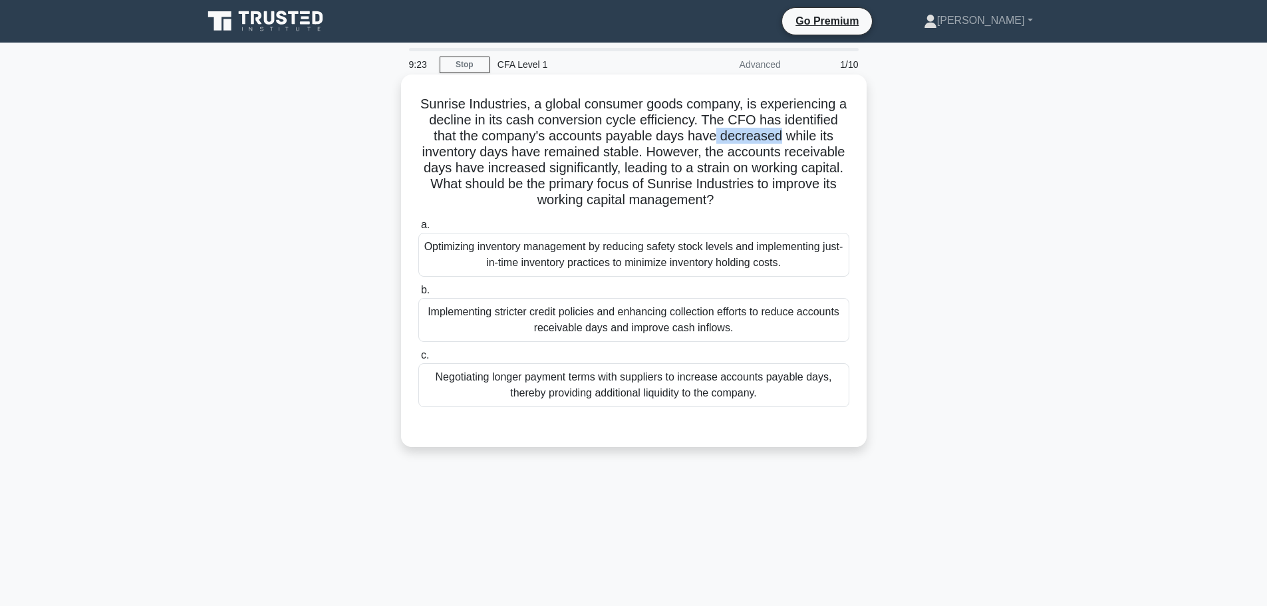
drag, startPoint x: 782, startPoint y: 140, endPoint x: 717, endPoint y: 138, distance: 65.2
click at [717, 138] on h5 "Sunrise Industries, a global consumer goods company, is experiencing a decline …" at bounding box center [634, 152] width 434 height 113
click at [744, 140] on h5 "Sunrise Industries, a global consumer goods company, is experiencing a decline …" at bounding box center [634, 152] width 434 height 113
drag, startPoint x: 534, startPoint y: 200, endPoint x: 625, endPoint y: 208, distance: 92.2
click at [625, 208] on h5 "Sunrise Industries, a global consumer goods company, is experiencing a decline …" at bounding box center [634, 152] width 434 height 113
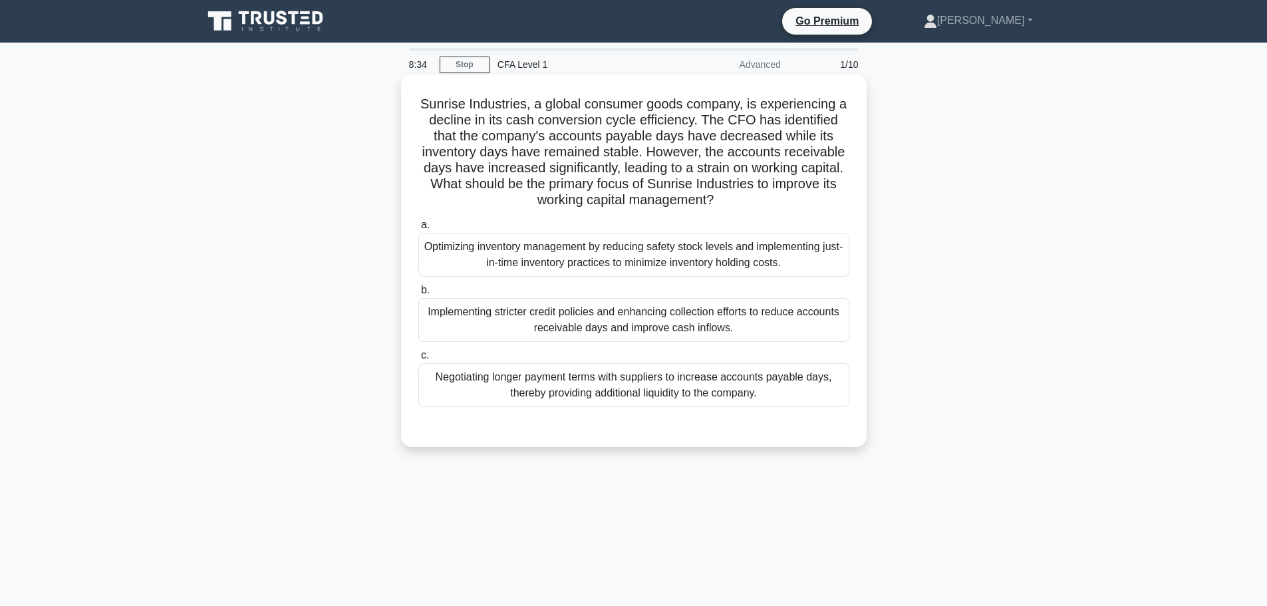
click at [703, 143] on h5 "Sunrise Industries, a global consumer goods company, is experiencing a decline …" at bounding box center [634, 152] width 434 height 113
click at [615, 152] on h5 "Sunrise Industries, a global consumer goods company, is experiencing a decline …" at bounding box center [634, 152] width 434 height 113
click at [505, 304] on div "Implementing stricter credit policies and enhancing collection efforts to reduc…" at bounding box center [633, 320] width 431 height 44
click at [418, 295] on input "b. Implementing stricter credit policies and enhancing collection efforts to re…" at bounding box center [418, 290] width 0 height 9
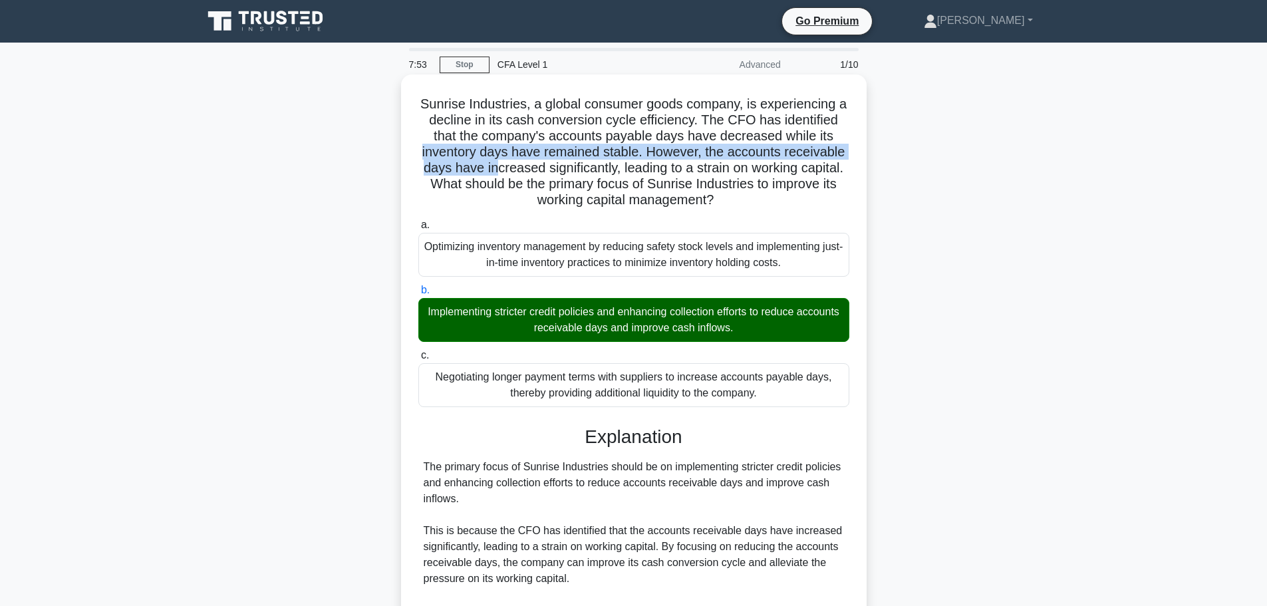
drag, startPoint x: 424, startPoint y: 151, endPoint x: 500, endPoint y: 165, distance: 77.8
click at [495, 164] on h5 "Sunrise Industries, a global consumer goods company, is experiencing a decline …" at bounding box center [634, 152] width 434 height 113
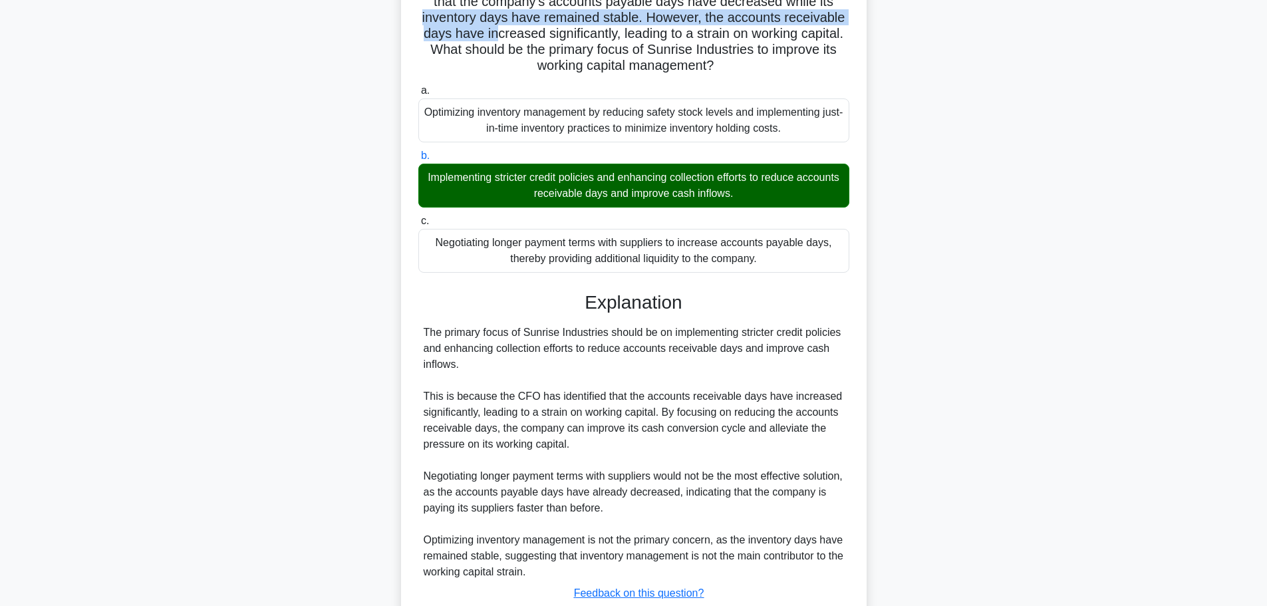
scroll to position [230, 0]
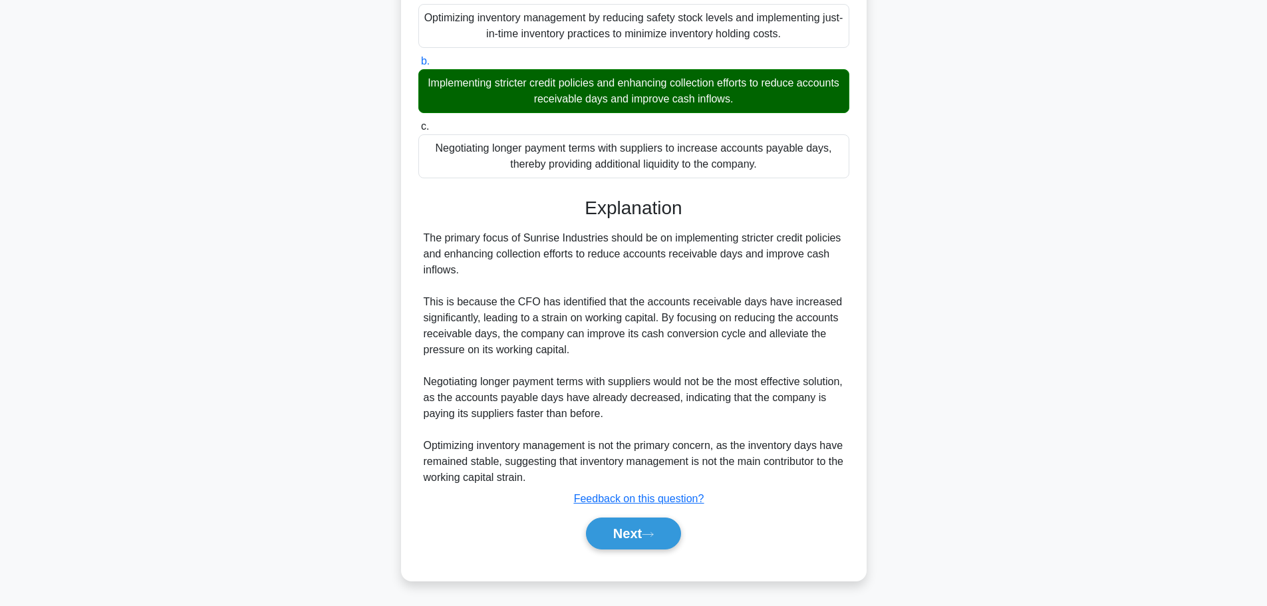
click at [683, 434] on div "The primary focus of Sunrise Industries should be on implementing stricter cred…" at bounding box center [634, 357] width 420 height 255
click at [629, 532] on button "Next" at bounding box center [633, 534] width 95 height 32
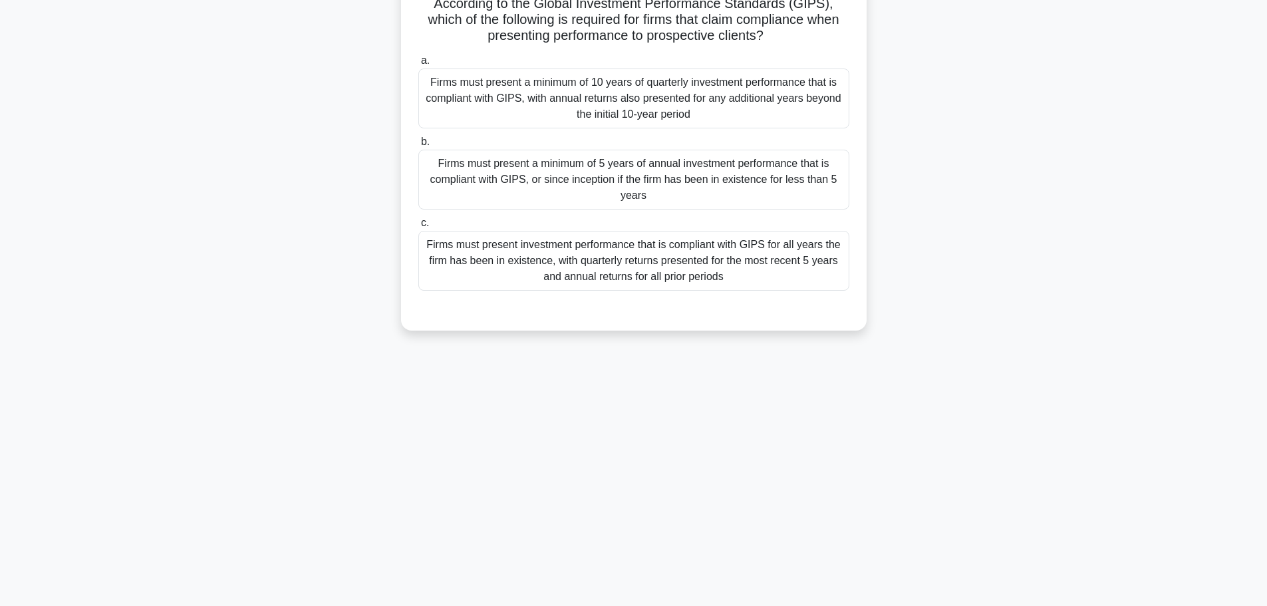
scroll to position [0, 0]
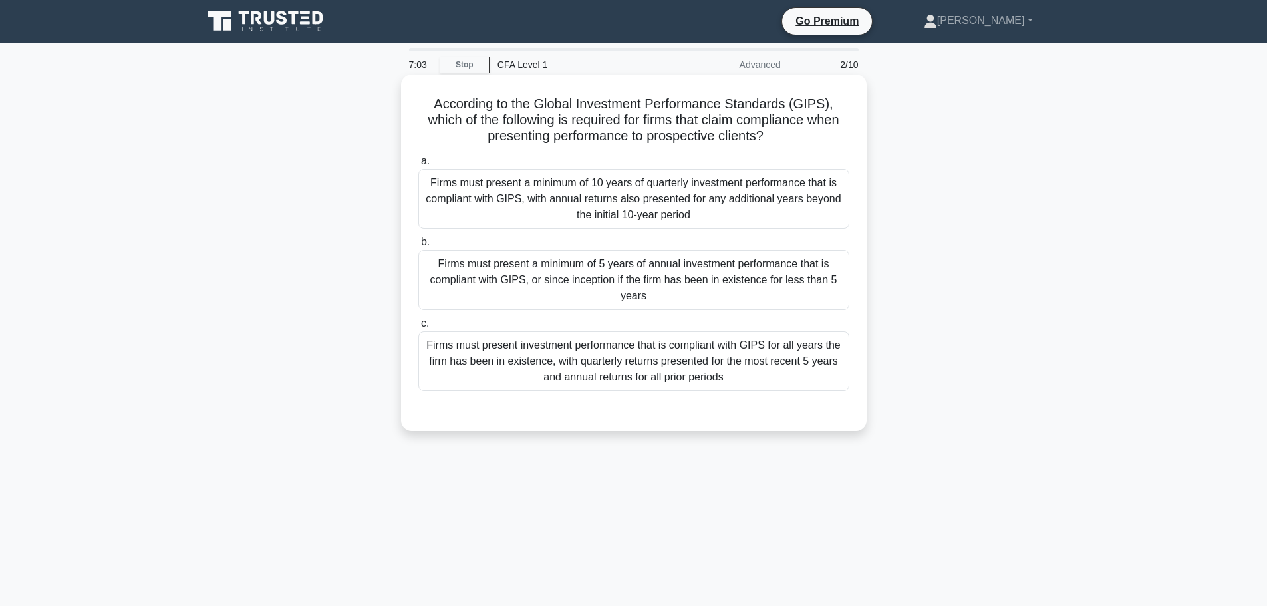
click at [617, 340] on div "Firms must present investment performance that is compliant with GIPS for all y…" at bounding box center [633, 361] width 431 height 60
click at [418, 328] on input "c. Firms must present investment performance that is compliant with GIPS for al…" at bounding box center [418, 323] width 0 height 9
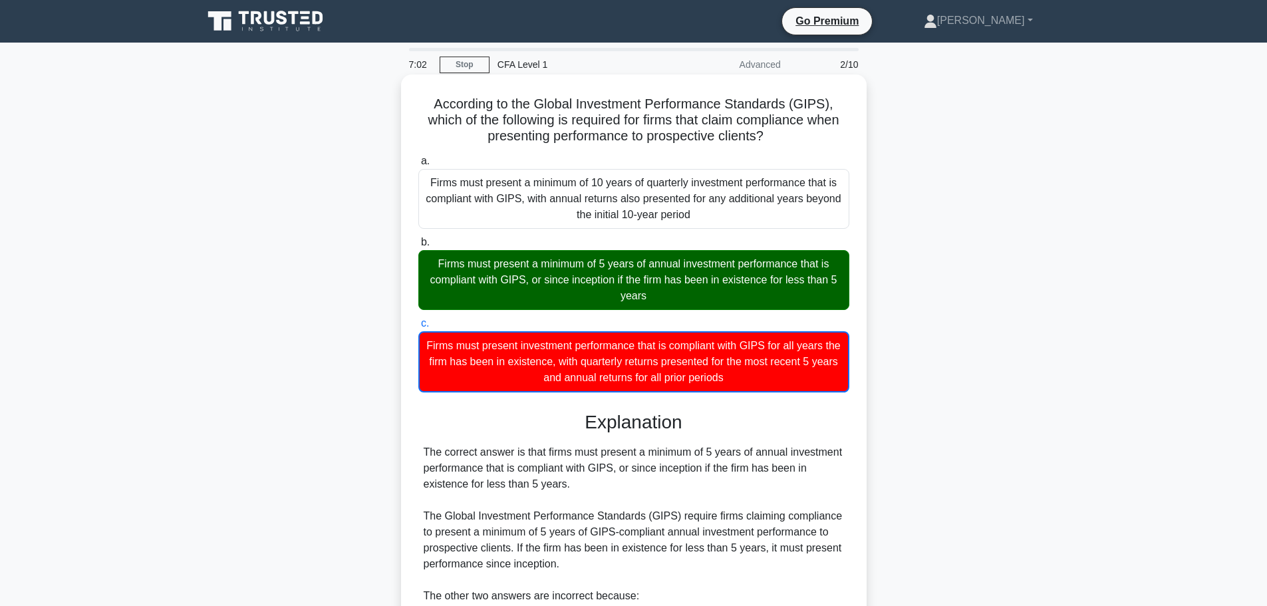
drag, startPoint x: 656, startPoint y: 218, endPoint x: 655, endPoint y: 234, distance: 16.0
click at [656, 222] on div "Firms must present a minimum of 10 years of quarterly investment performance th…" at bounding box center [633, 199] width 431 height 60
click at [418, 166] on input "a. Firms must present a minimum of 10 years of quarterly investment performance…" at bounding box center [418, 161] width 0 height 9
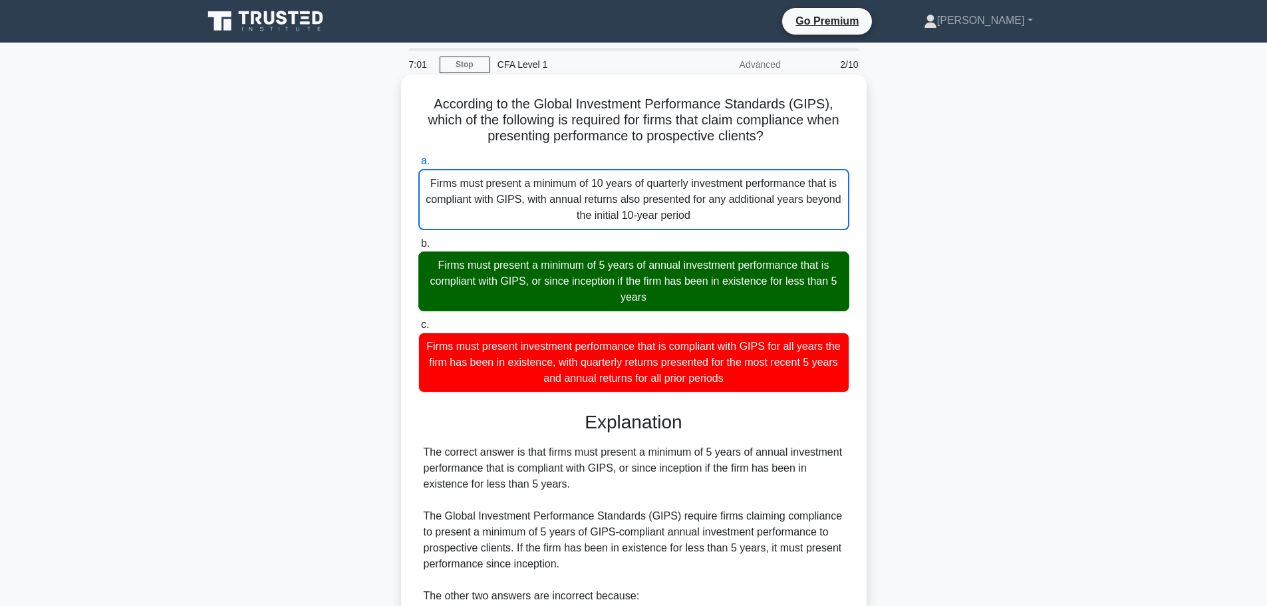
click at [644, 271] on div "Firms must present a minimum of 5 years of annual investment performance that i…" at bounding box center [633, 281] width 431 height 60
click at [418, 248] on input "b. Firms must present a minimum of 5 years of annual investment performance tha…" at bounding box center [418, 244] width 0 height 9
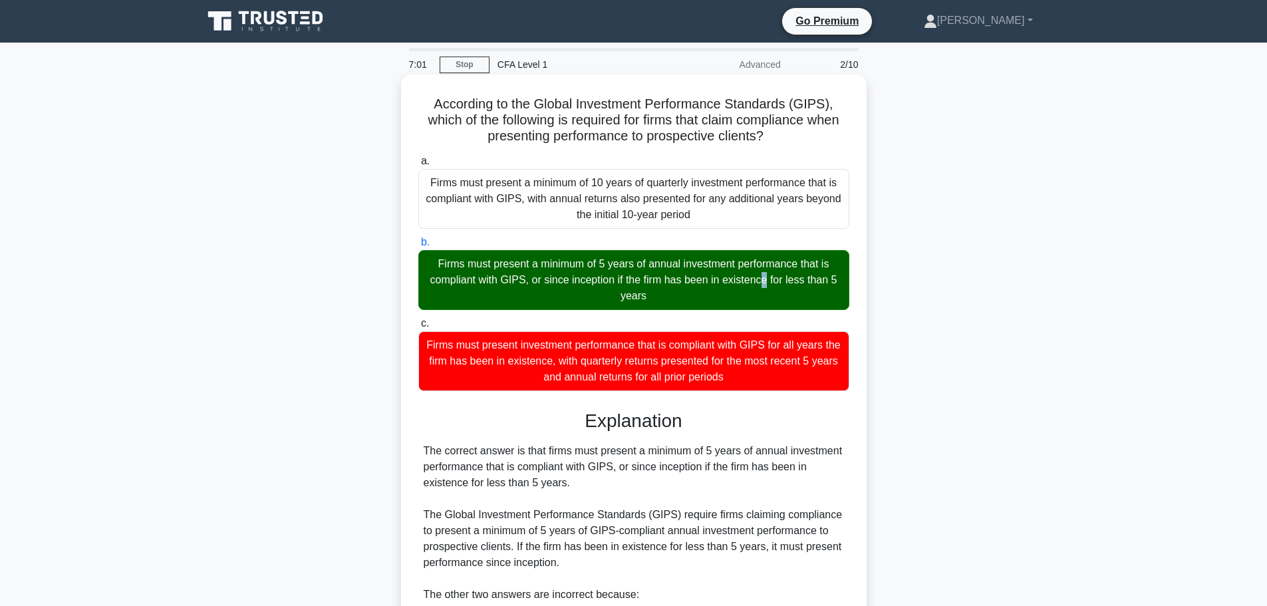
click at [644, 271] on div "Firms must present a minimum of 5 years of annual investment performance that i…" at bounding box center [633, 280] width 431 height 60
click at [418, 247] on input "b. Firms must present a minimum of 5 years of annual investment performance tha…" at bounding box center [418, 242] width 0 height 9
click at [644, 271] on div "Firms must present a minimum of 5 years of annual investment performance that i…" at bounding box center [633, 280] width 431 height 60
click at [418, 247] on input "b. Firms must present a minimum of 5 years of annual investment performance tha…" at bounding box center [418, 242] width 0 height 9
click at [644, 271] on div "Firms must present a minimum of 5 years of annual investment performance that i…" at bounding box center [633, 280] width 431 height 60
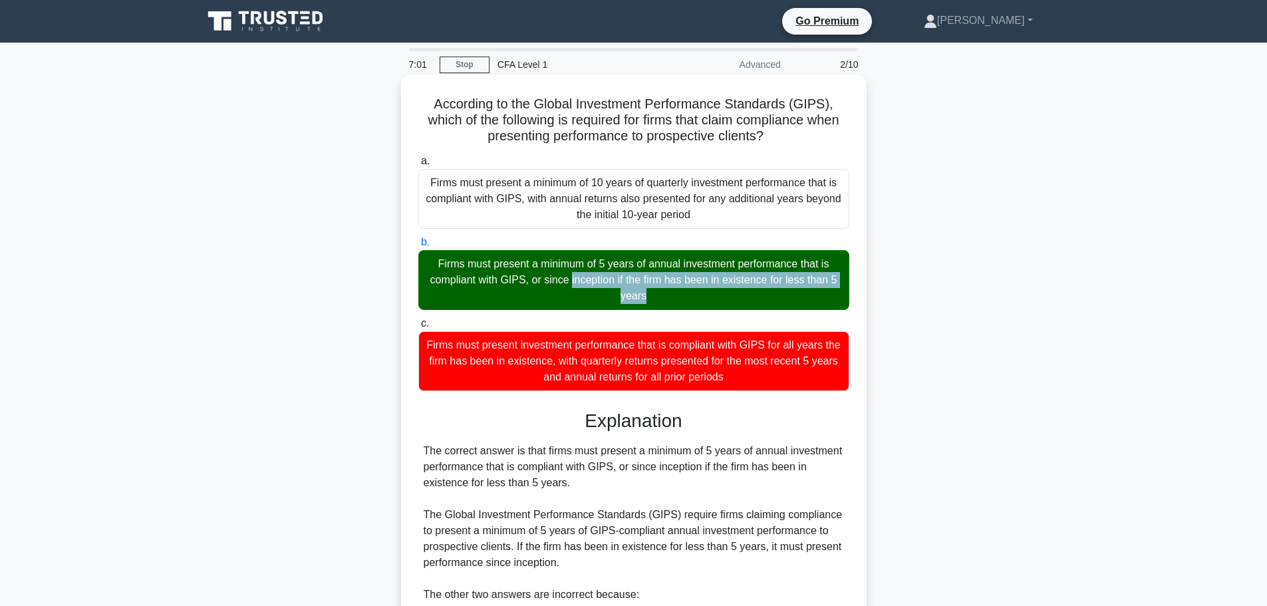
click at [418, 247] on input "b. Firms must present a minimum of 5 years of annual investment performance tha…" at bounding box center [418, 242] width 0 height 9
click at [635, 288] on div "Firms must present a minimum of 5 years of annual investment performance that i…" at bounding box center [633, 280] width 431 height 60
click at [418, 247] on input "b. Firms must present a minimum of 5 years of annual investment performance tha…" at bounding box center [418, 242] width 0 height 9
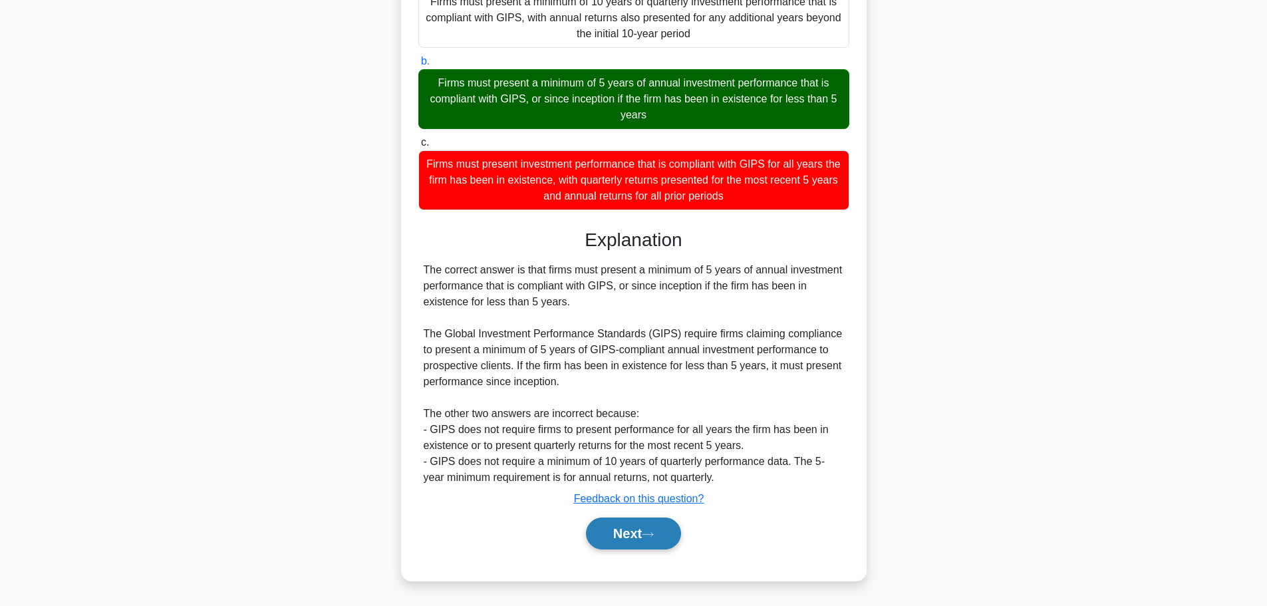
click at [621, 532] on button "Next" at bounding box center [633, 534] width 95 height 32
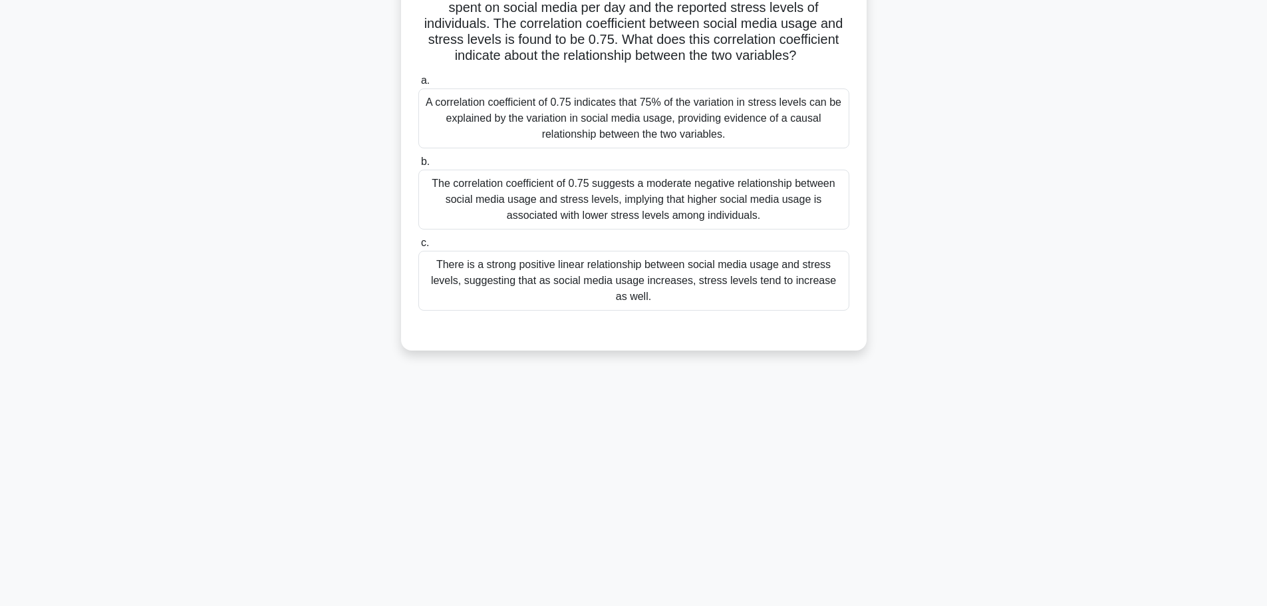
scroll to position [0, 0]
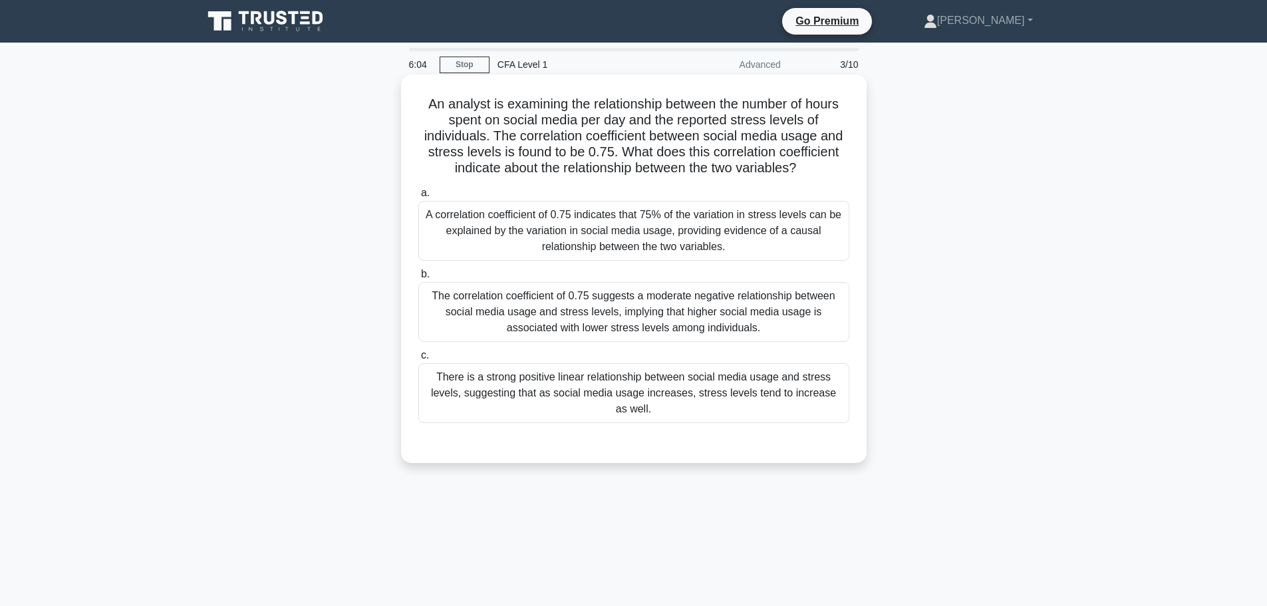
click at [620, 239] on div "A correlation coefficient of 0.75 indicates that 75% of the variation in stress…" at bounding box center [633, 231] width 431 height 60
click at [418, 198] on input "a. A correlation coefficient of 0.75 indicates that 75% of the variation in str…" at bounding box center [418, 193] width 0 height 9
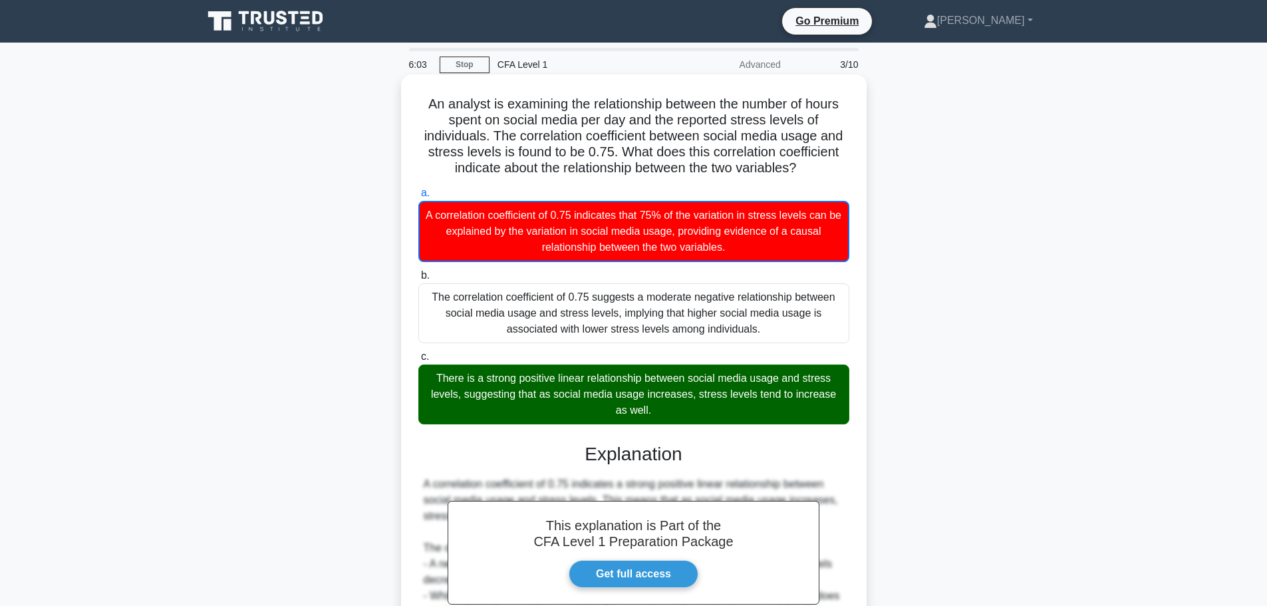
scroll to position [133, 0]
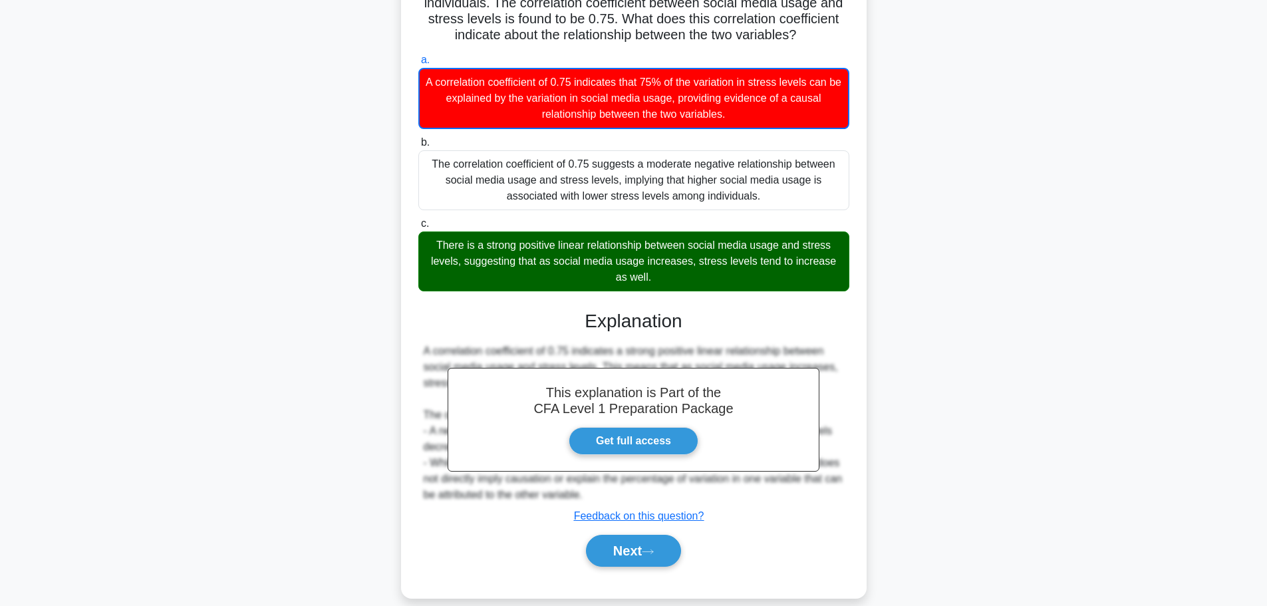
click at [599, 75] on div "A correlation coefficient of 0.75 indicates that 75% of the variation in stress…" at bounding box center [633, 98] width 431 height 61
click at [418, 65] on input "a. A correlation coefficient of 0.75 indicates that 75% of the variation in str…" at bounding box center [418, 60] width 0 height 9
click at [599, 75] on div "A correlation coefficient of 0.75 indicates that 75% of the variation in stress…" at bounding box center [633, 98] width 431 height 61
click at [418, 65] on input "a. A correlation coefficient of 0.75 indicates that 75% of the variation in str…" at bounding box center [418, 60] width 0 height 9
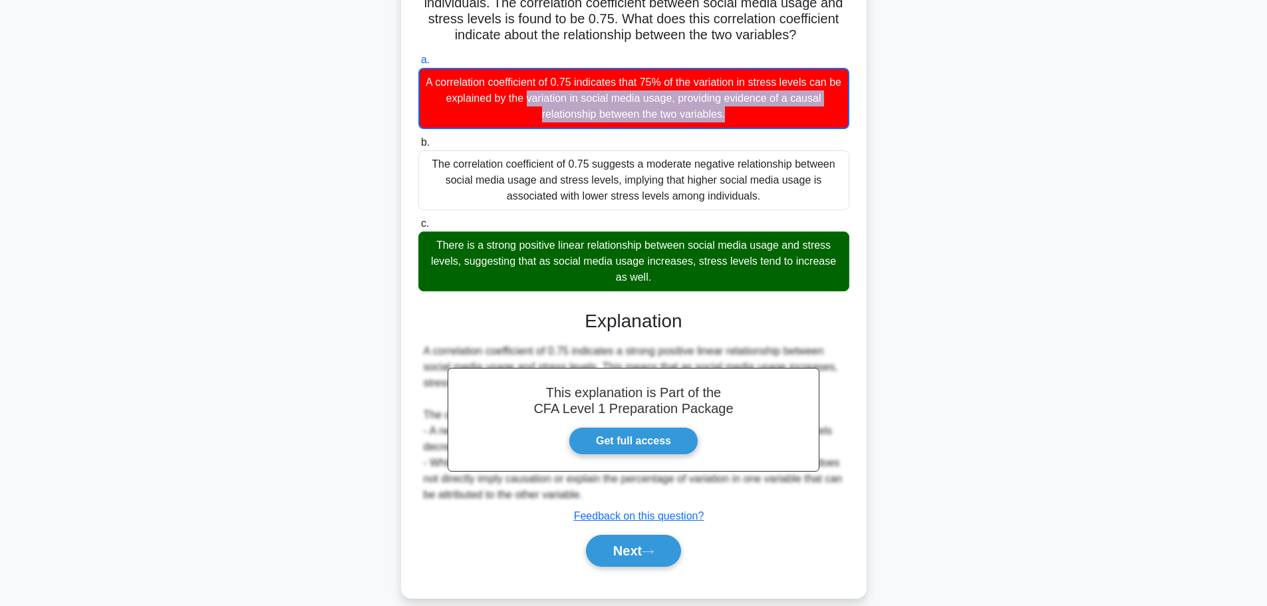
click at [599, 75] on div "A correlation coefficient of 0.75 indicates that 75% of the variation in stress…" at bounding box center [633, 98] width 431 height 61
click at [418, 65] on input "a. A correlation coefficient of 0.75 indicates that 75% of the variation in str…" at bounding box center [418, 60] width 0 height 9
click at [717, 84] on div "A correlation coefficient of 0.75 indicates that 75% of the variation in stress…" at bounding box center [633, 98] width 431 height 61
click at [418, 65] on input "a. A correlation coefficient of 0.75 indicates that 75% of the variation in str…" at bounding box center [418, 60] width 0 height 9
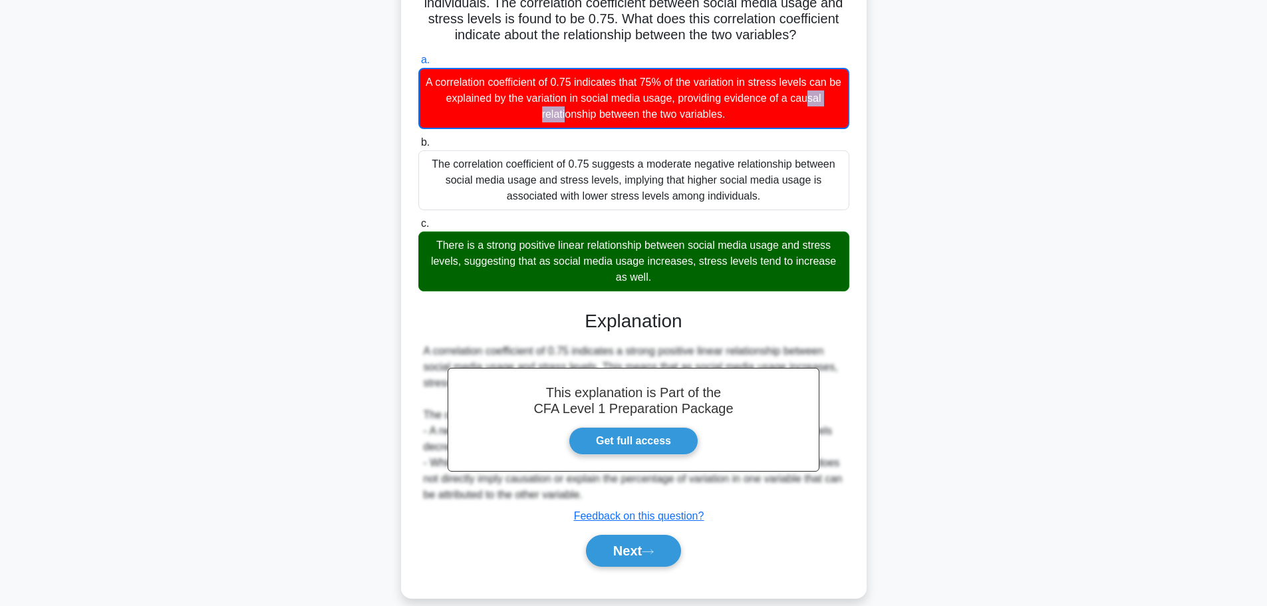
click at [719, 84] on div "A correlation coefficient of 0.75 indicates that 75% of the variation in stress…" at bounding box center [633, 98] width 431 height 61
click at [418, 65] on input "a. A correlation coefficient of 0.75 indicates that 75% of the variation in str…" at bounding box center [418, 60] width 0 height 9
click at [722, 84] on div "A correlation coefficient of 0.75 indicates that 75% of the variation in stress…" at bounding box center [633, 98] width 431 height 61
click at [418, 65] on input "a. A correlation coefficient of 0.75 indicates that 75% of the variation in str…" at bounding box center [418, 60] width 0 height 9
click at [722, 84] on div "A correlation coefficient of 0.75 indicates that 75% of the variation in stress…" at bounding box center [633, 98] width 431 height 61
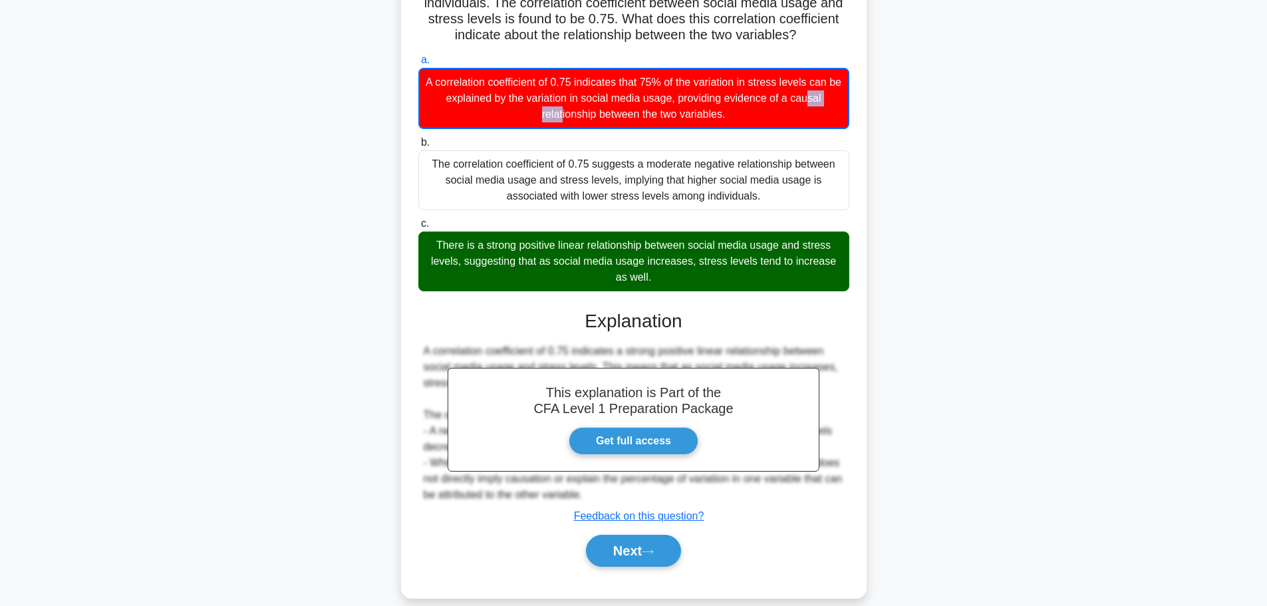
click at [418, 65] on input "a. A correlation coefficient of 0.75 indicates that 75% of the variation in str…" at bounding box center [418, 60] width 0 height 9
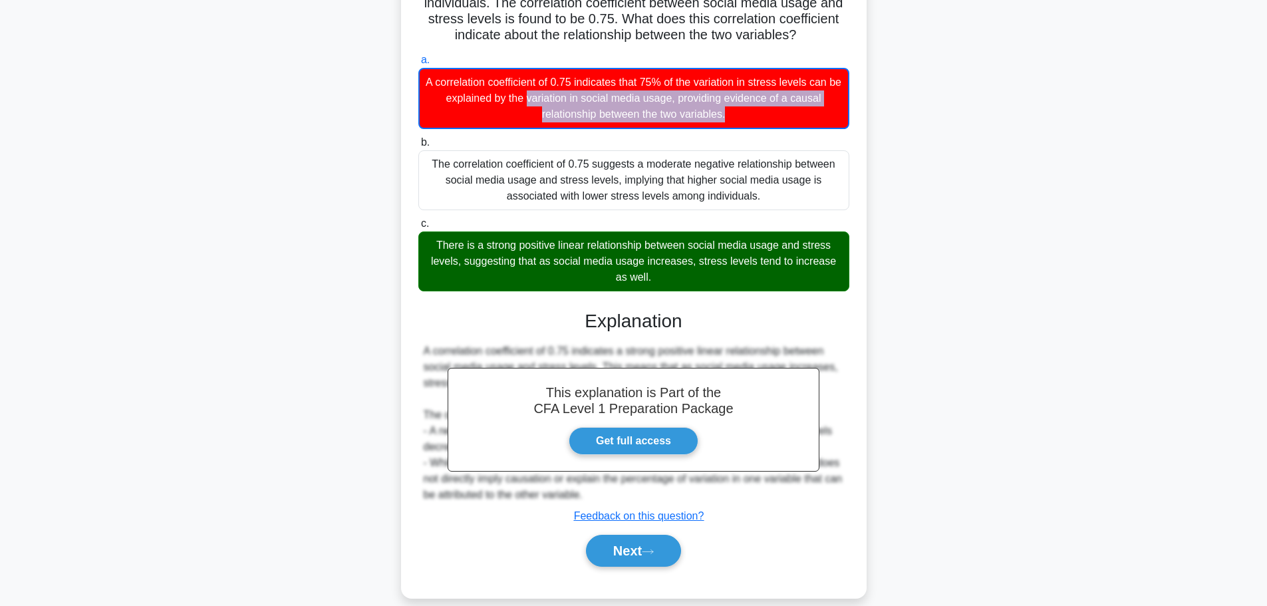
click at [722, 85] on div "A correlation coefficient of 0.75 indicates that 75% of the variation in stress…" at bounding box center [633, 98] width 431 height 61
click at [418, 65] on input "a. A correlation coefficient of 0.75 indicates that 75% of the variation in str…" at bounding box center [418, 60] width 0 height 9
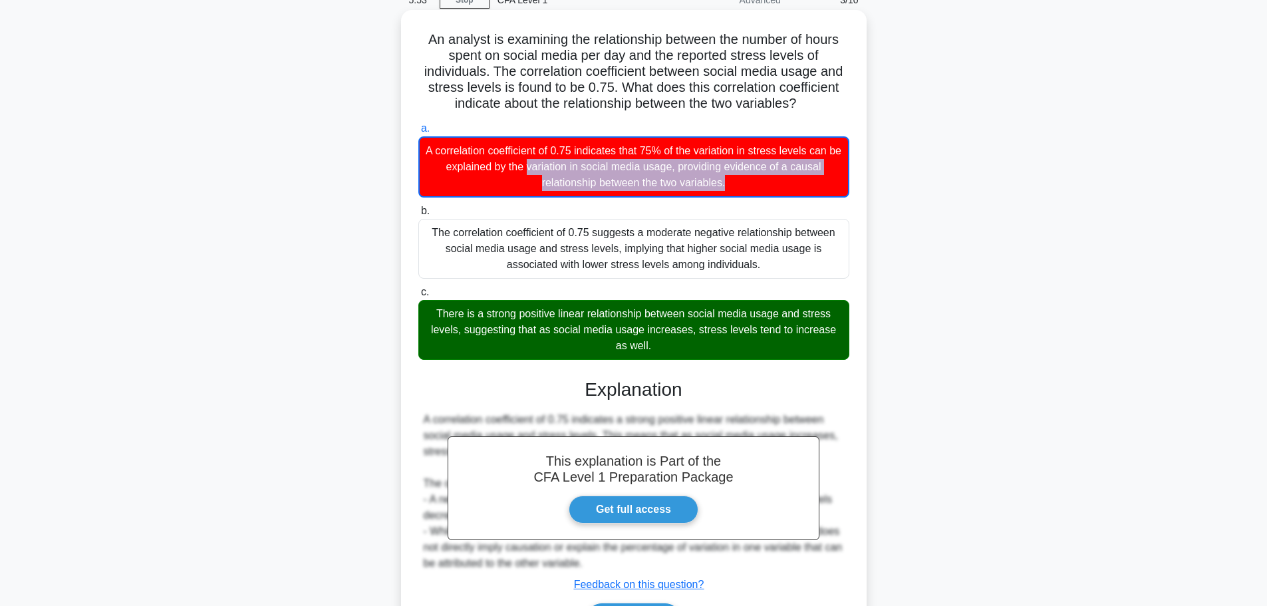
scroll to position [0, 0]
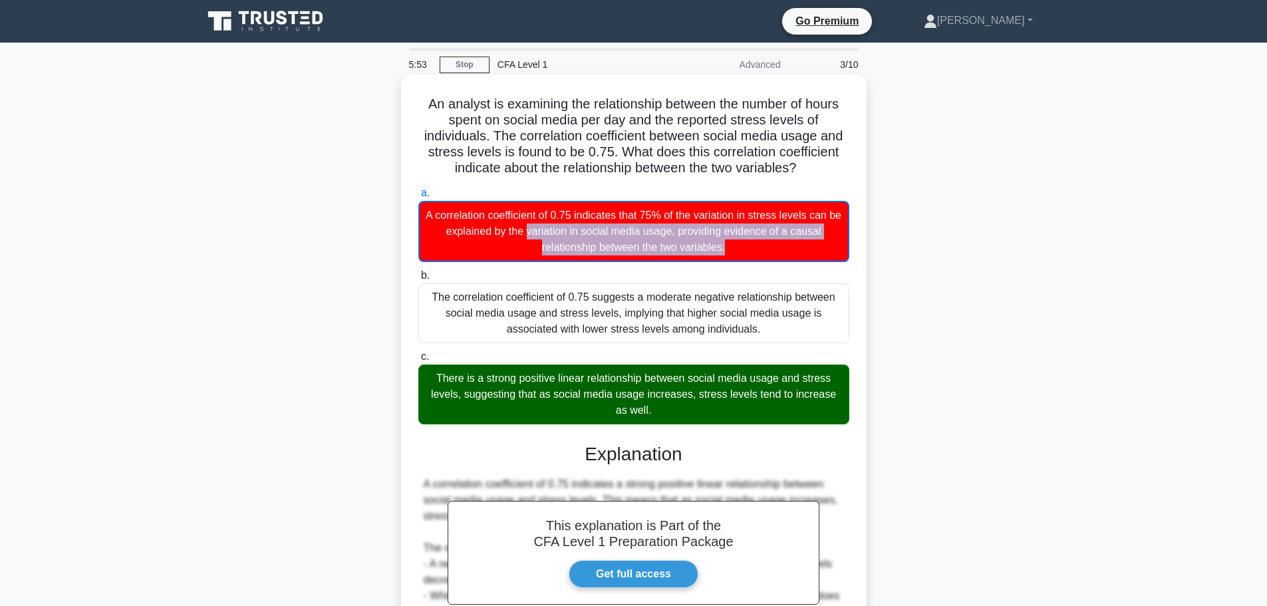
click at [641, 247] on div "A correlation coefficient of 0.75 indicates that 75% of the variation in stress…" at bounding box center [633, 231] width 431 height 61
click at [418, 198] on input "a. A correlation coefficient of 0.75 indicates that 75% of the variation in str…" at bounding box center [418, 193] width 0 height 9
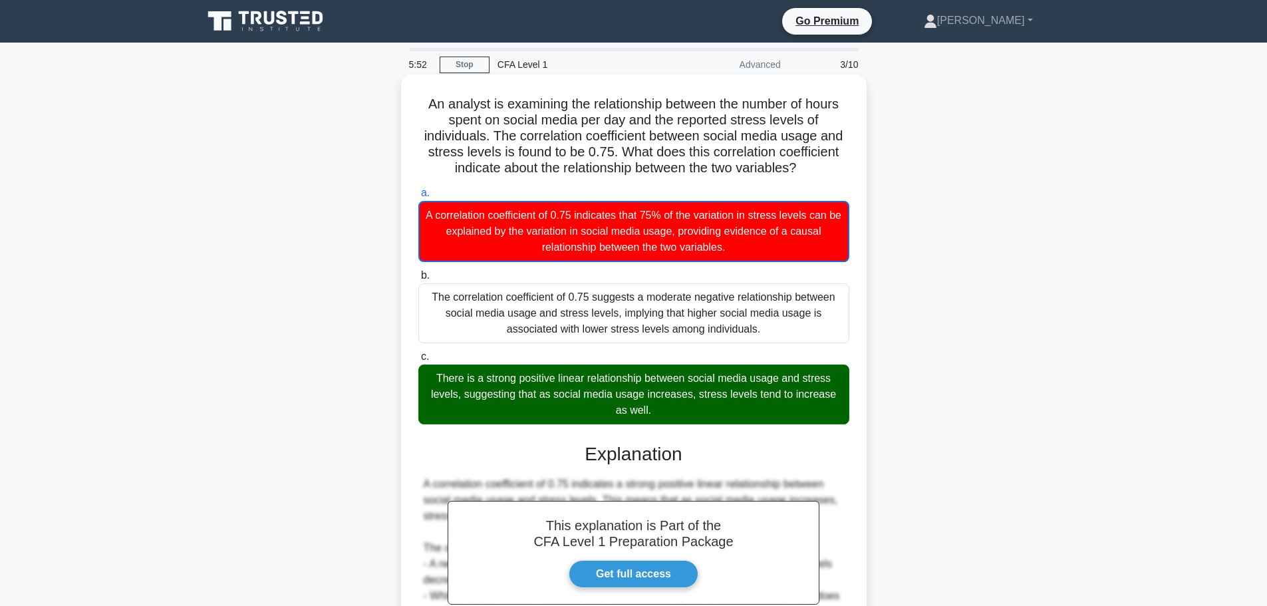
click at [639, 269] on label "b. The correlation coefficient of 0.75 suggests a moderate negative relationshi…" at bounding box center [633, 305] width 431 height 76
click at [418, 271] on input "b. The correlation coefficient of 0.75 suggests a moderate negative relationshi…" at bounding box center [418, 275] width 0 height 9
